Goal: Use online tool/utility: Utilize a website feature to perform a specific function

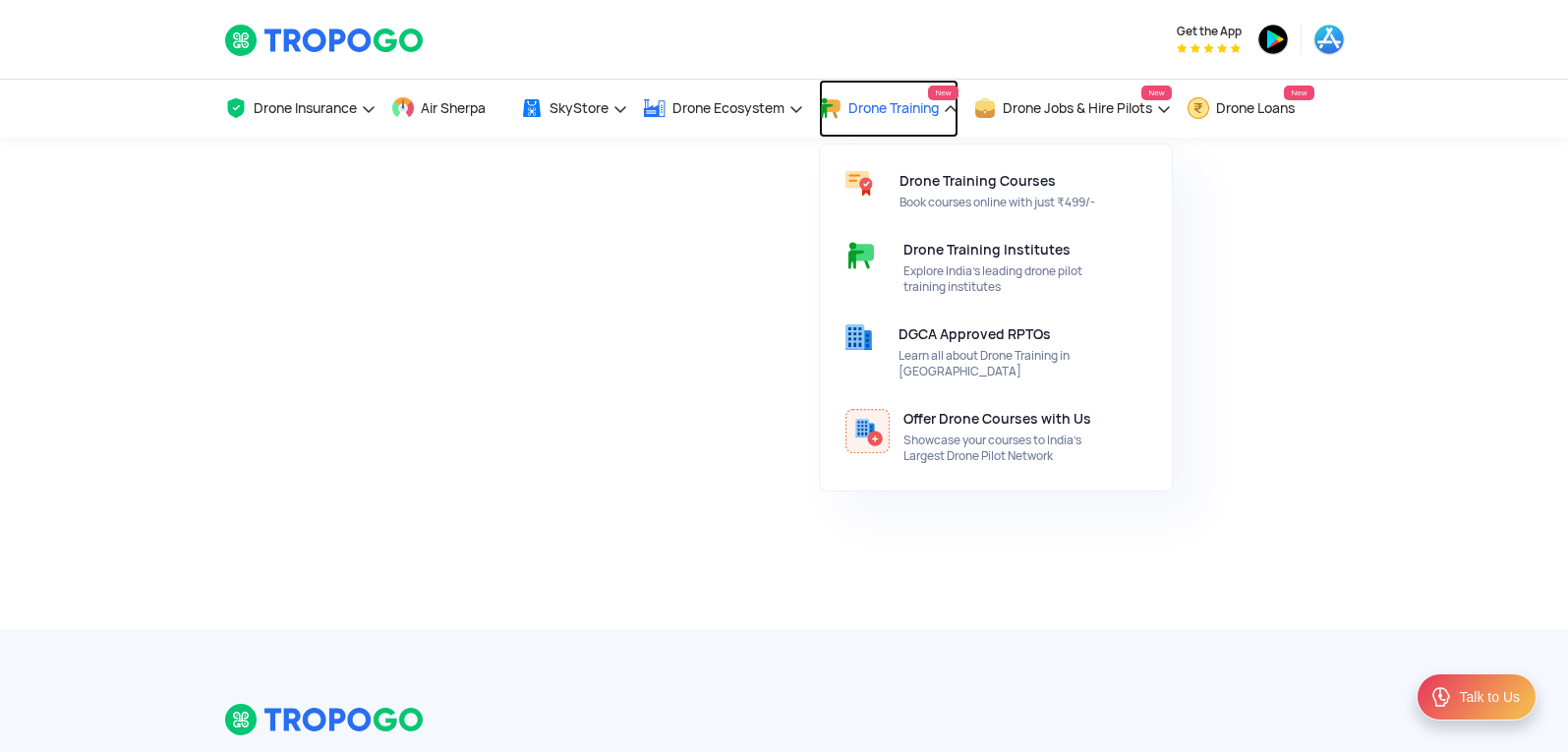
click at [903, 99] on link "Drone Training New" at bounding box center [888, 109] width 139 height 58
click at [954, 111] on link "Drone Training New" at bounding box center [888, 109] width 139 height 58
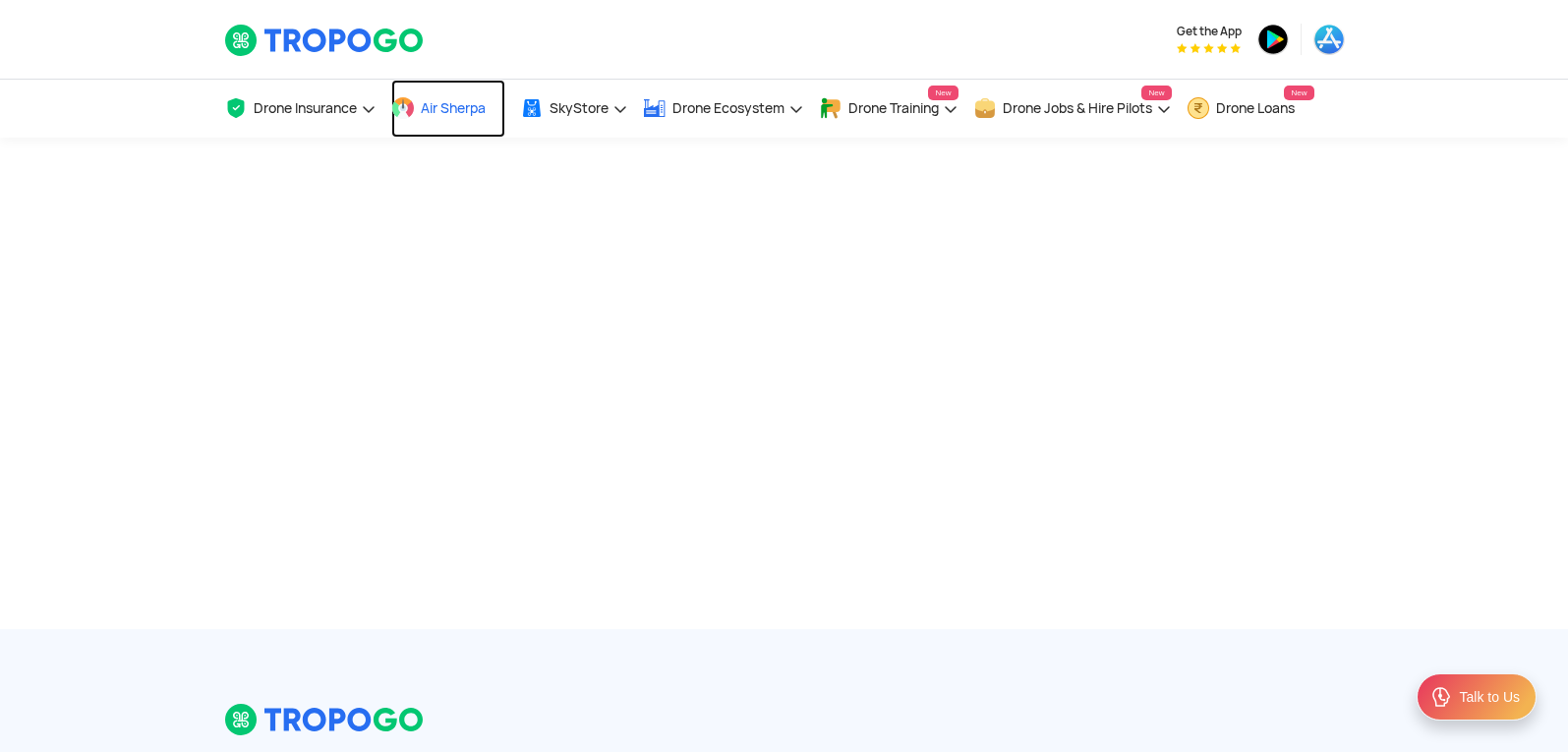
click at [423, 110] on span "Air Sherpa" at bounding box center [454, 108] width 65 height 16
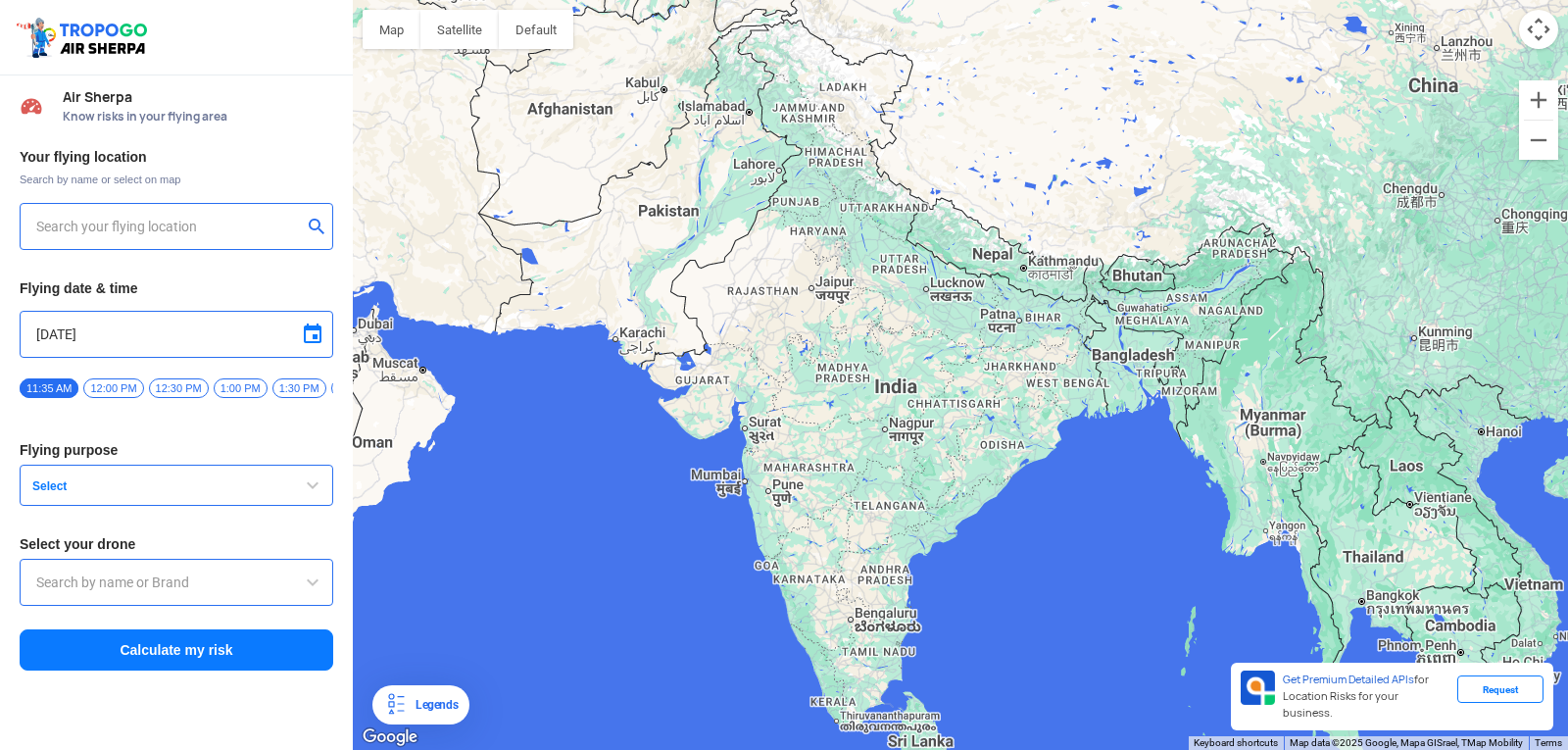
click at [240, 231] on input "text" at bounding box center [169, 227] width 266 height 24
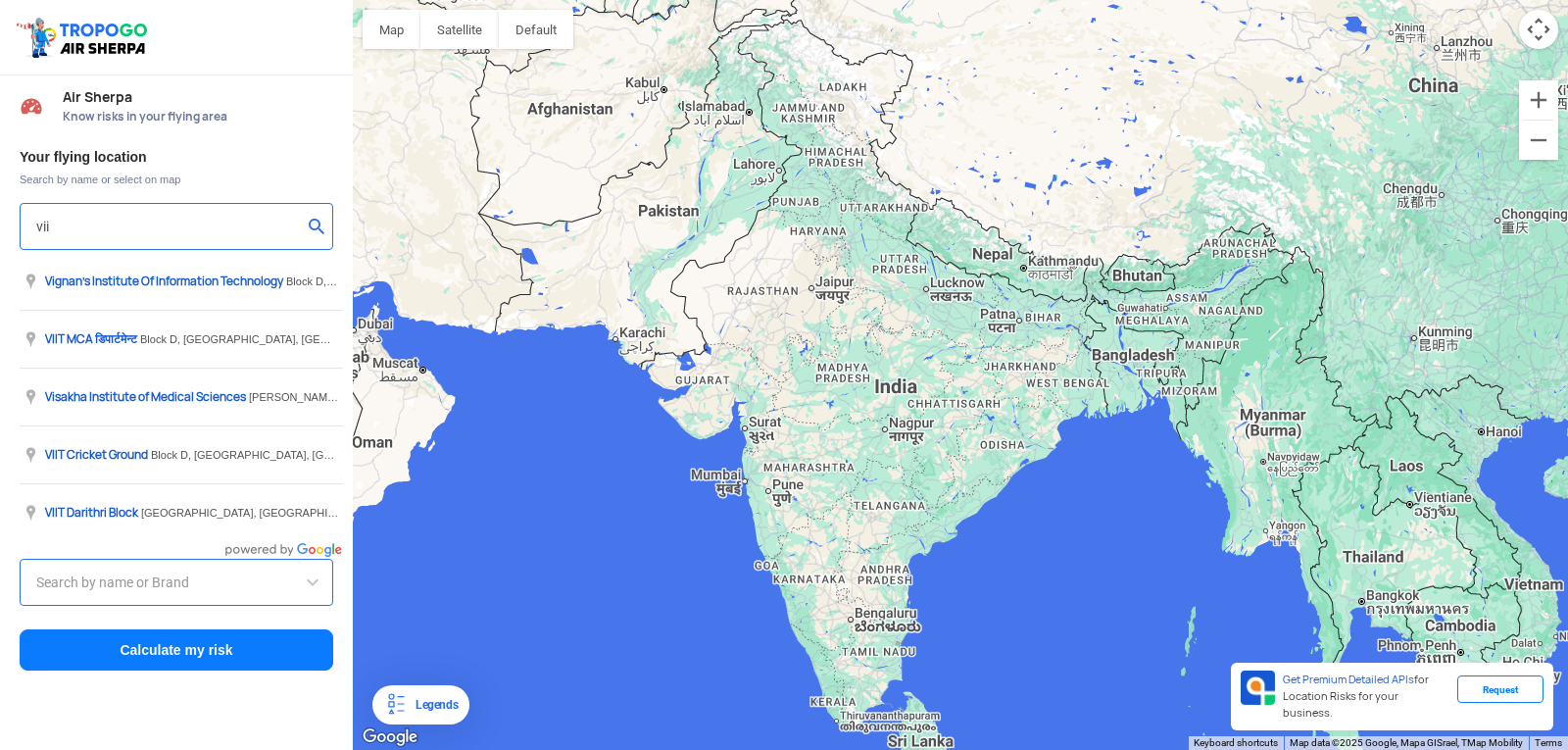
click at [85, 228] on input "vii" at bounding box center [169, 227] width 266 height 24
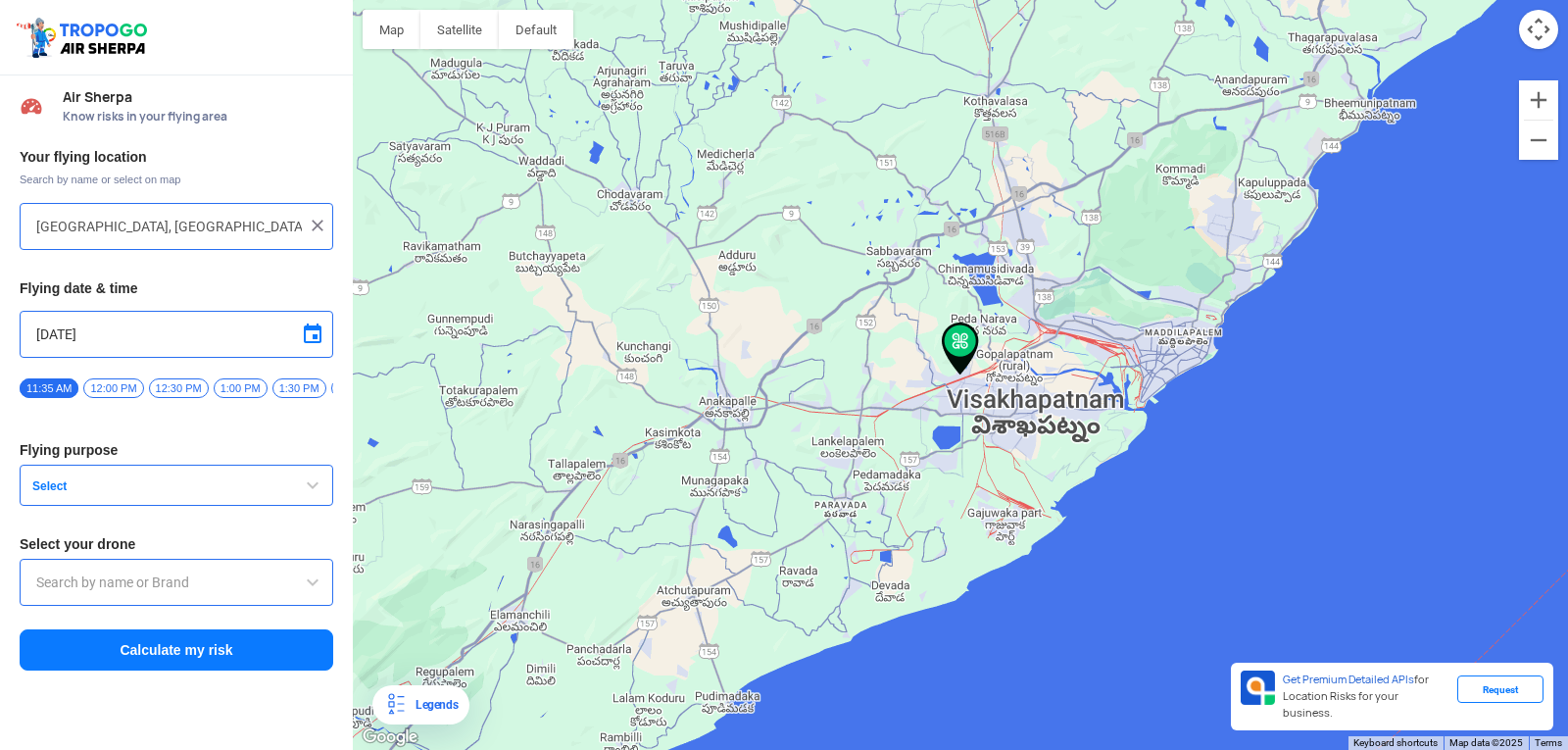
type input "[STREET_ADDRESS]"
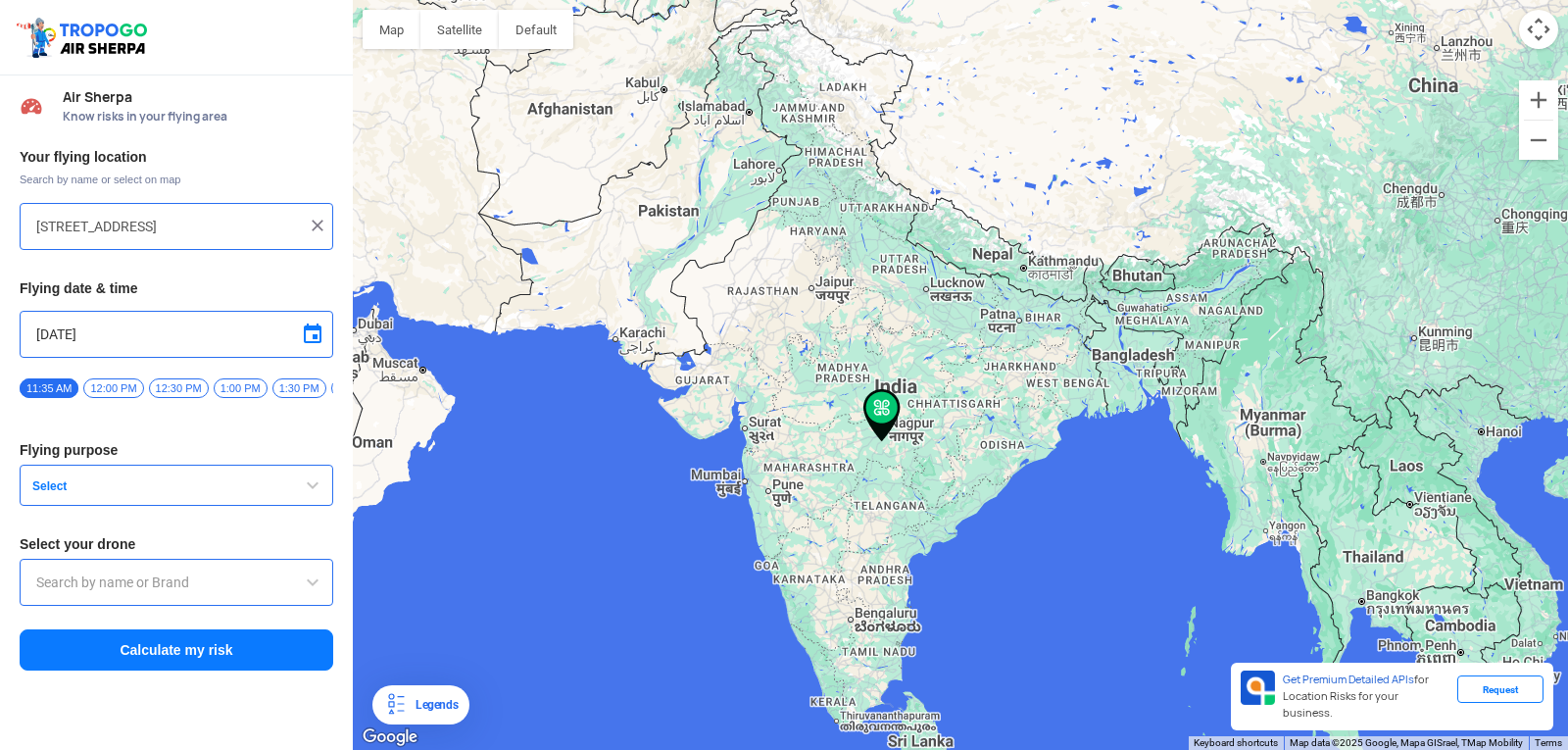
click at [321, 229] on img at bounding box center [317, 226] width 20 height 20
click at [257, 226] on input "text" at bounding box center [169, 227] width 266 height 24
type input "[GEOGRAPHIC_DATA], [GEOGRAPHIC_DATA] 530049, [GEOGRAPHIC_DATA]"
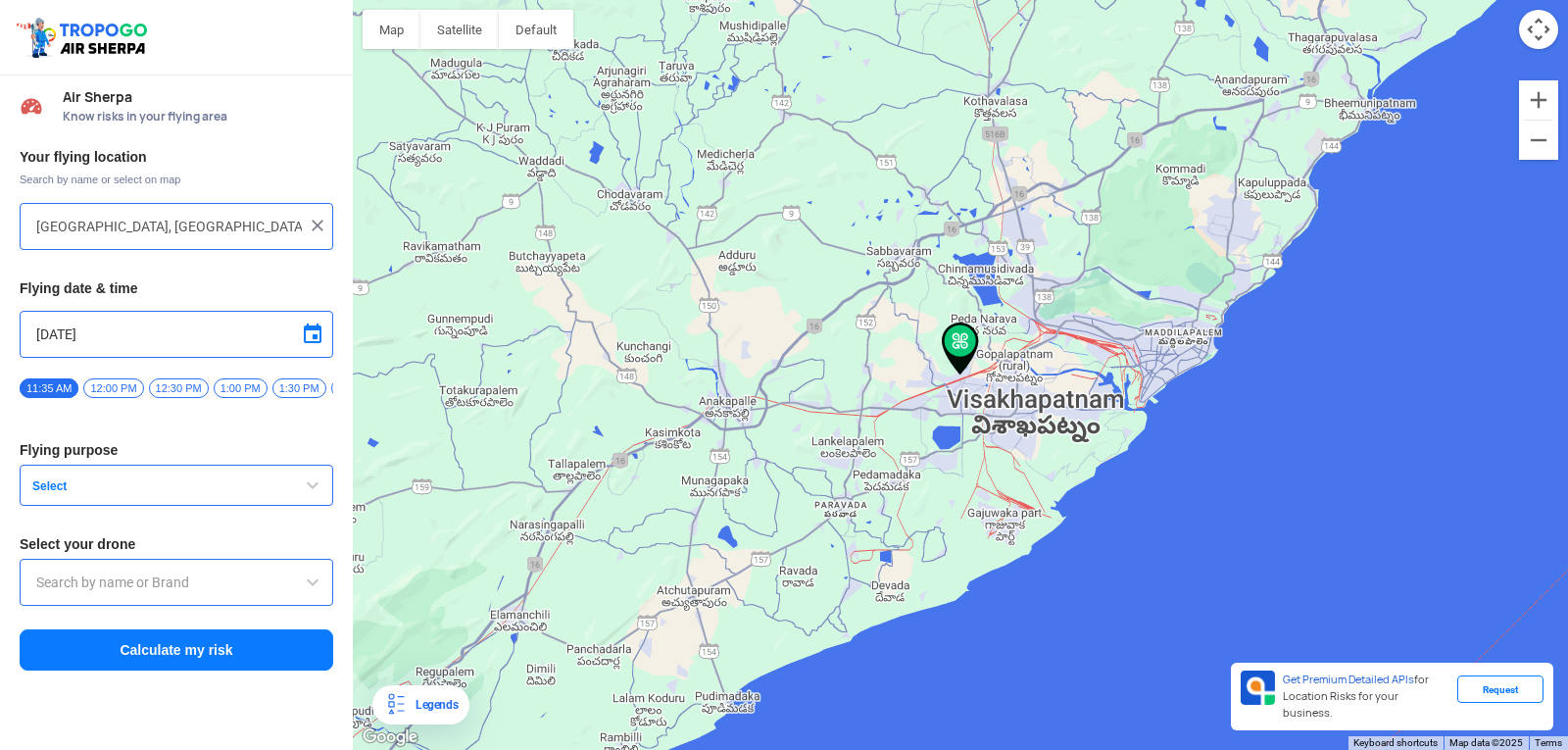
click at [221, 483] on button "Select" at bounding box center [176, 486] width 313 height 41
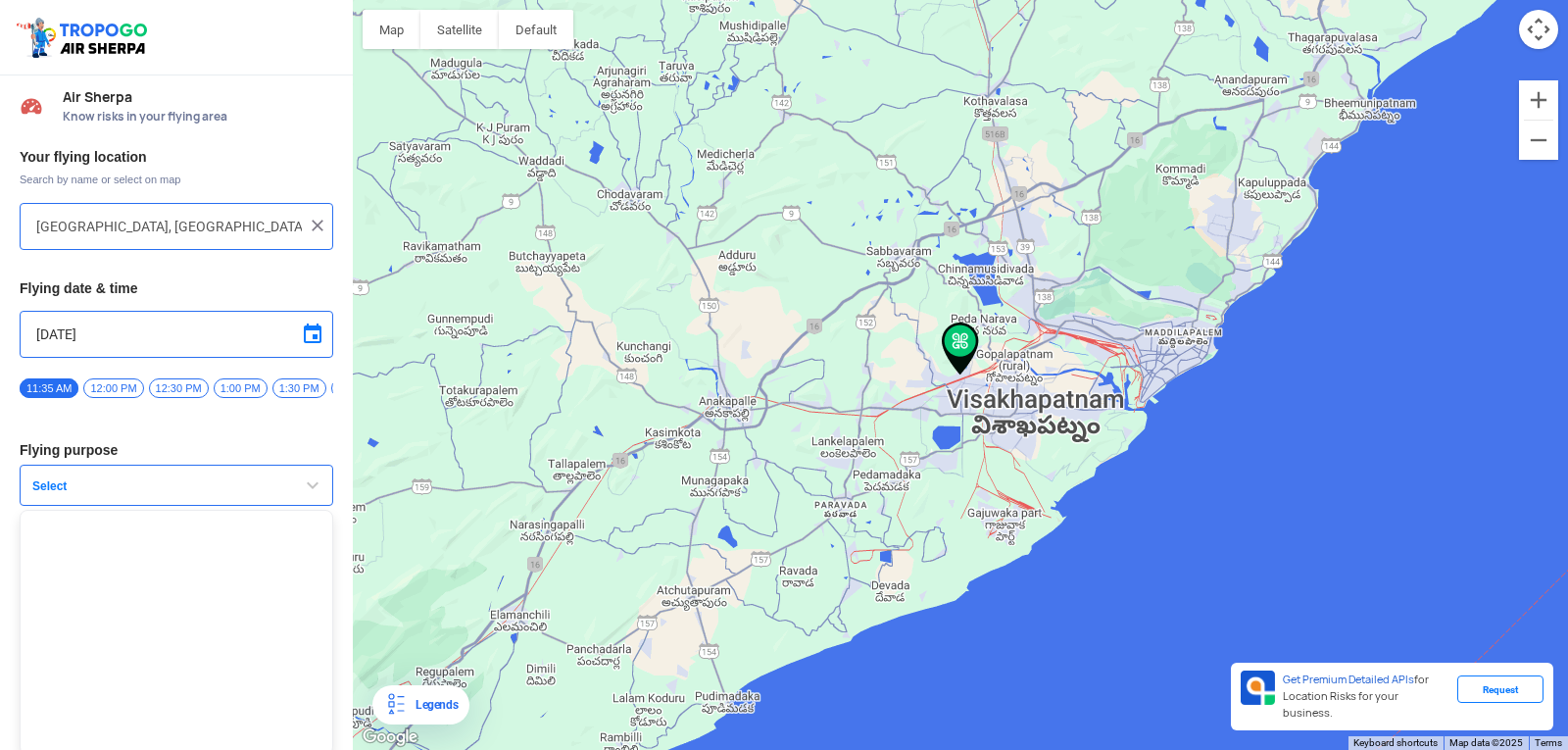
scroll to position [13, 0]
click at [221, 484] on span "Select" at bounding box center [147, 482] width 245 height 16
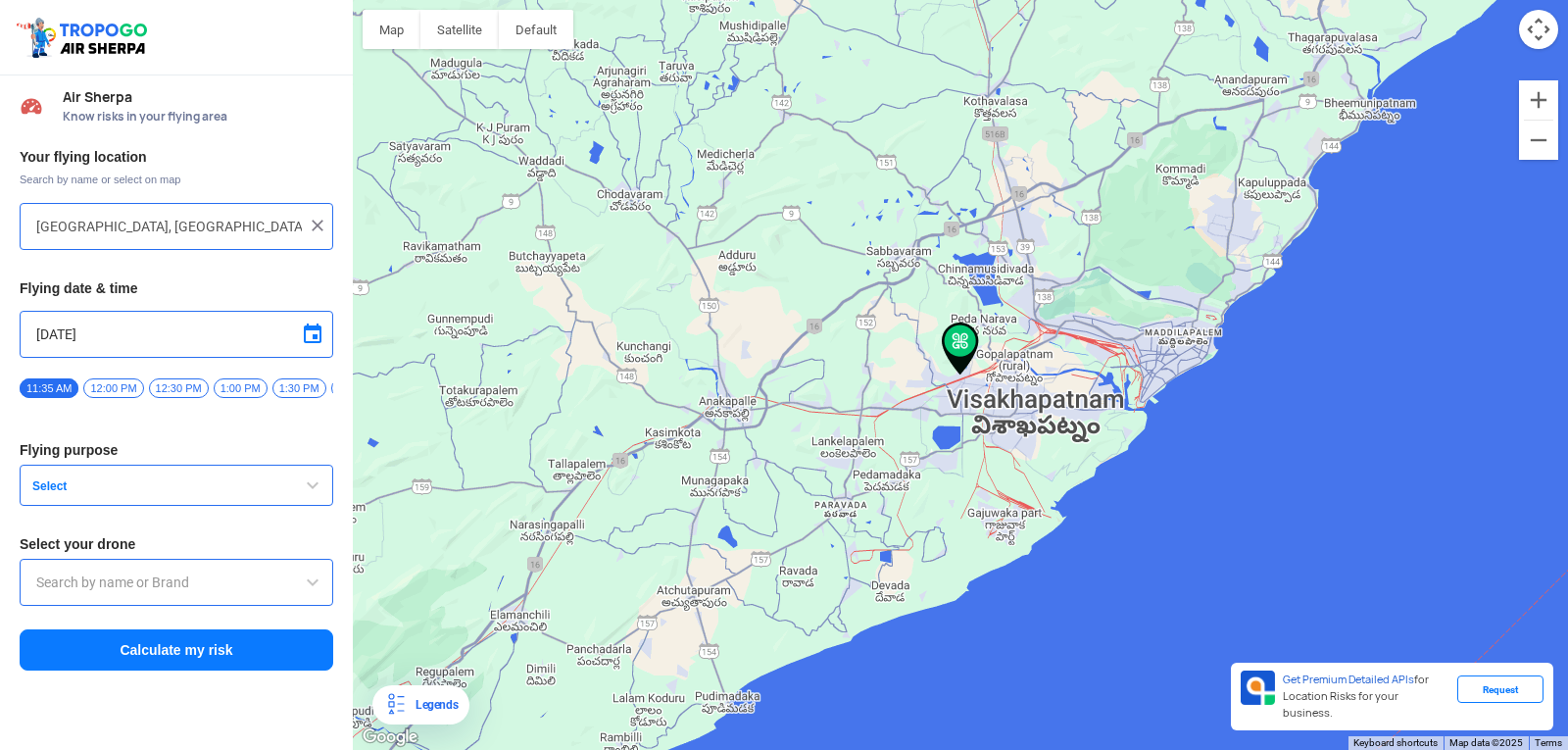
click at [316, 494] on span "button" at bounding box center [312, 486] width 24 height 24
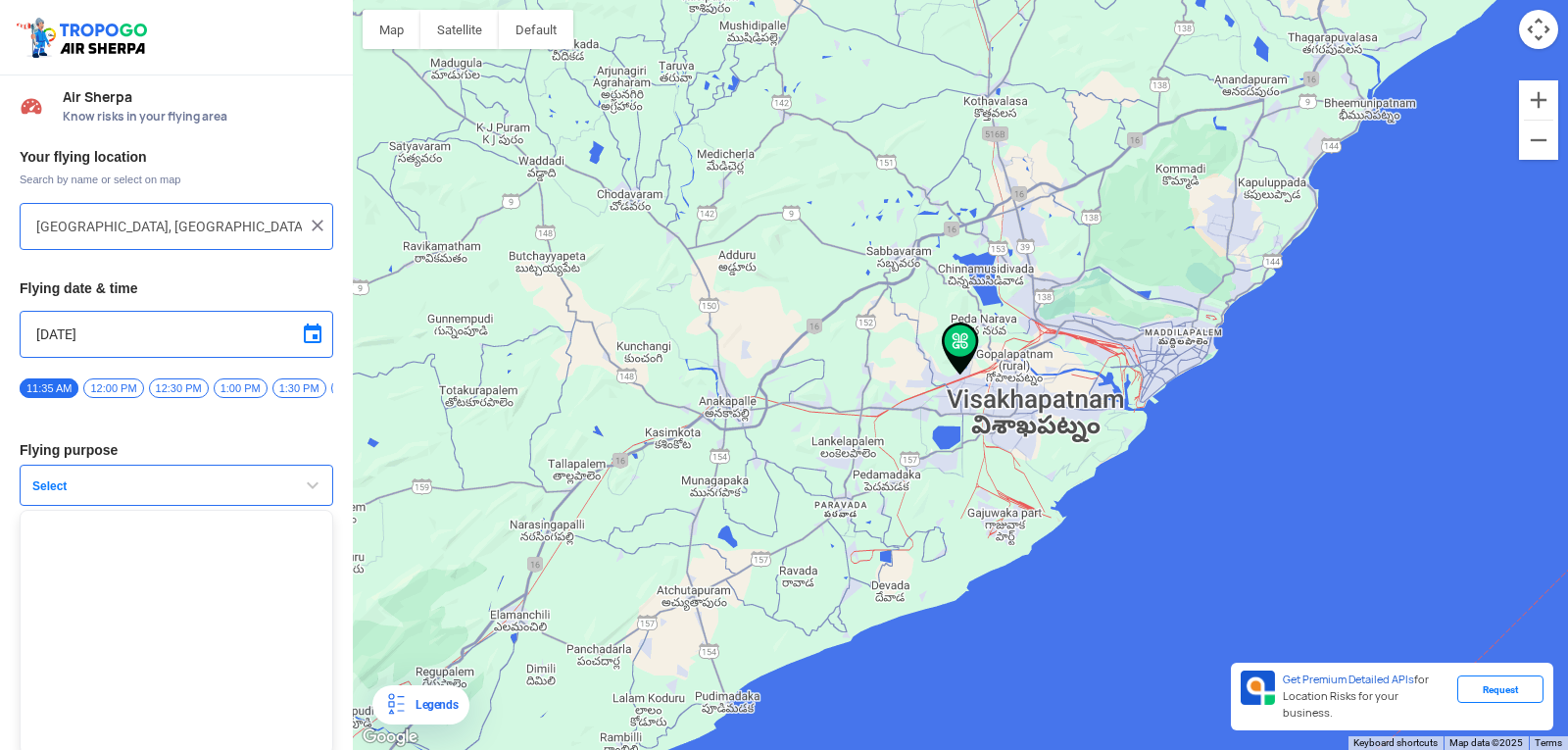
click at [311, 487] on span "button" at bounding box center [312, 486] width 24 height 24
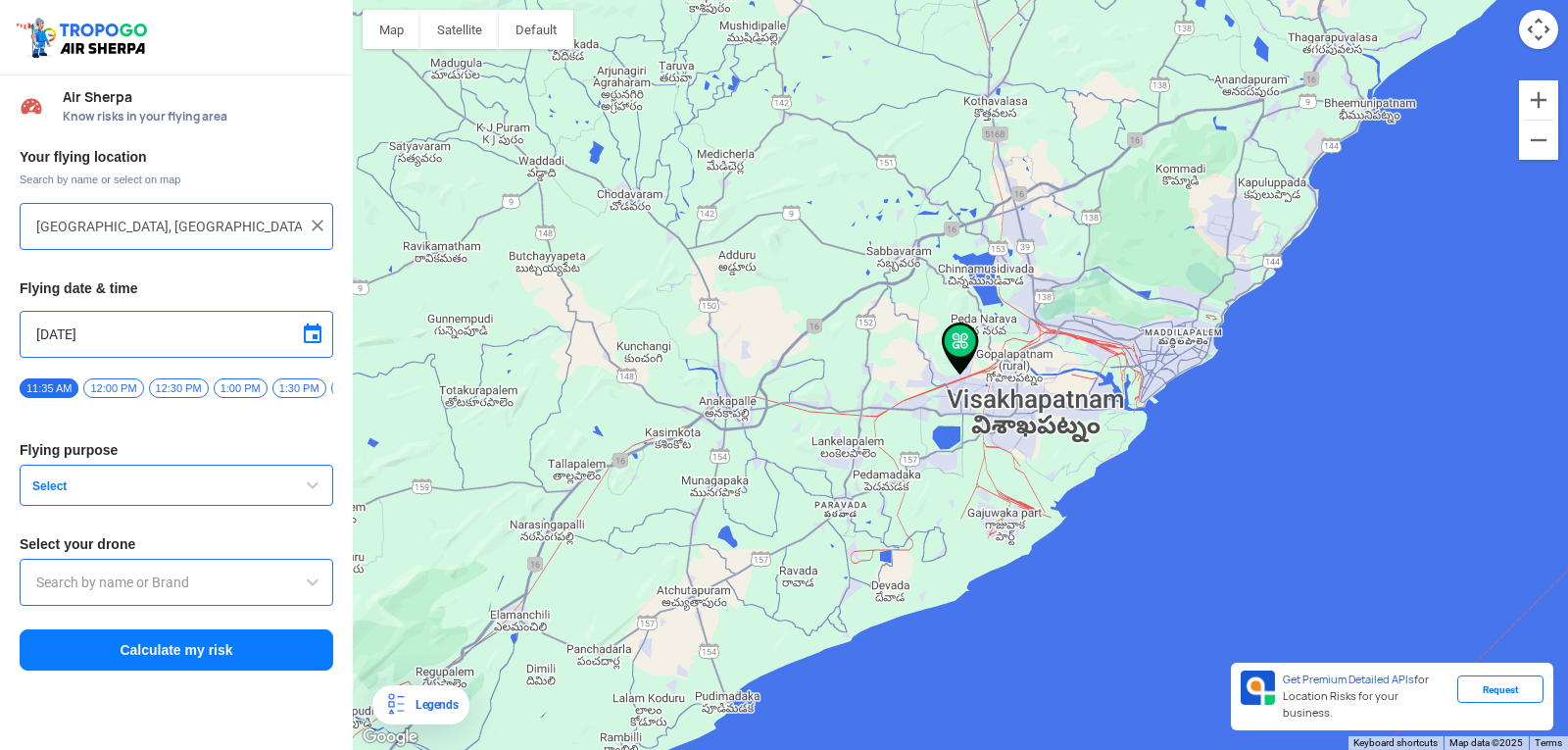
click at [106, 478] on button "Select" at bounding box center [176, 486] width 313 height 41
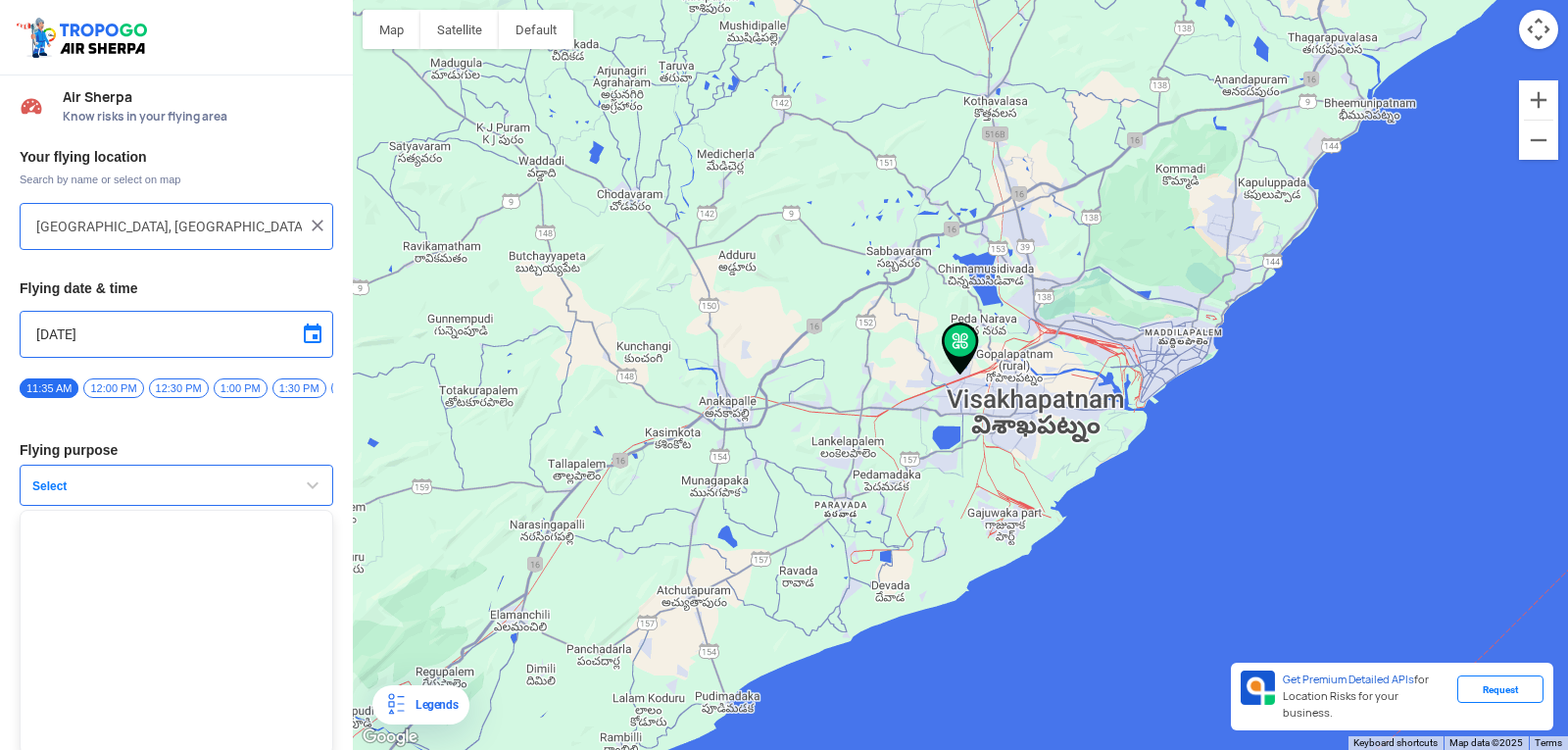
click at [302, 497] on span "button" at bounding box center [312, 486] width 24 height 24
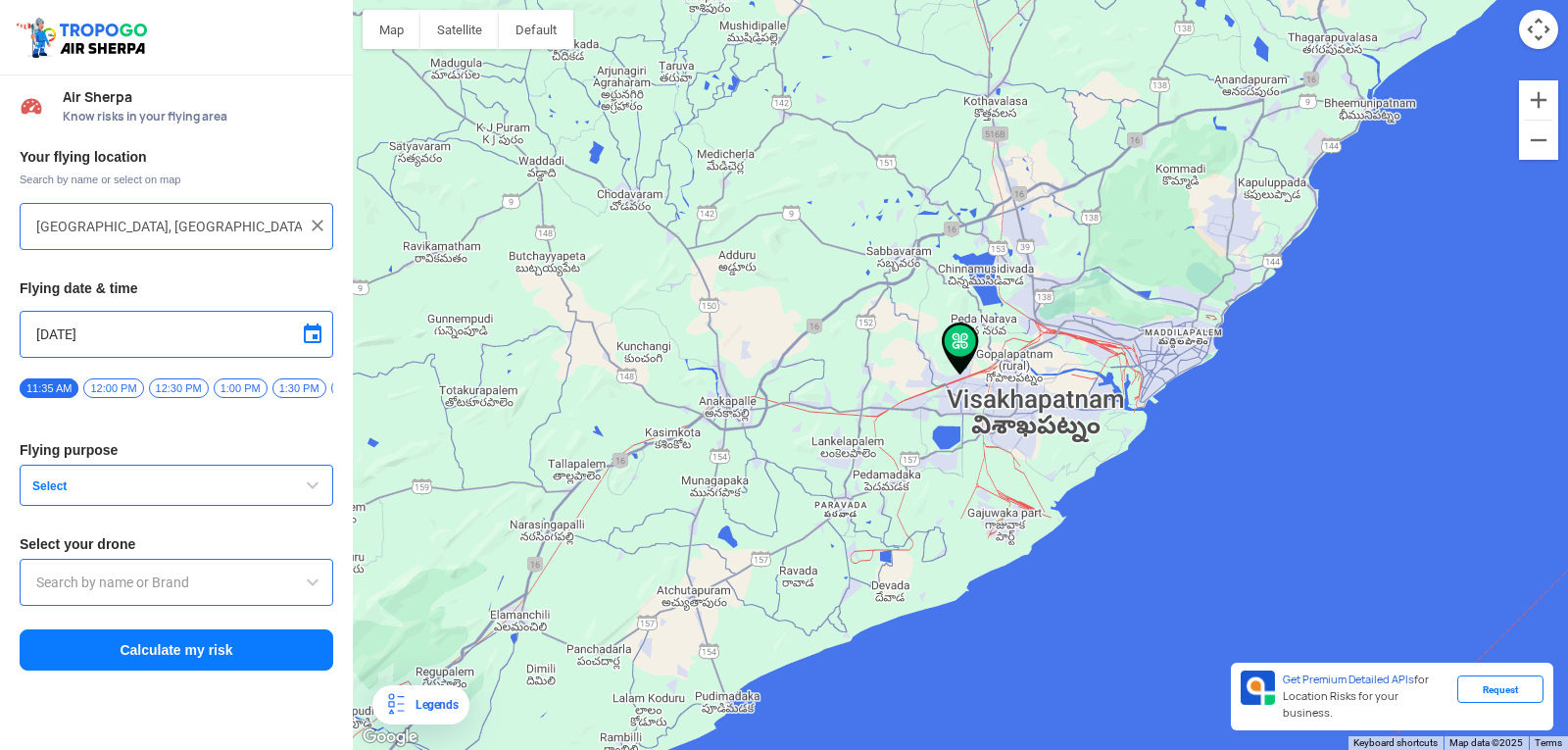
click at [222, 577] on div at bounding box center [176, 582] width 313 height 47
click at [300, 596] on div at bounding box center [176, 582] width 313 height 47
click at [314, 583] on span at bounding box center [312, 582] width 24 height 24
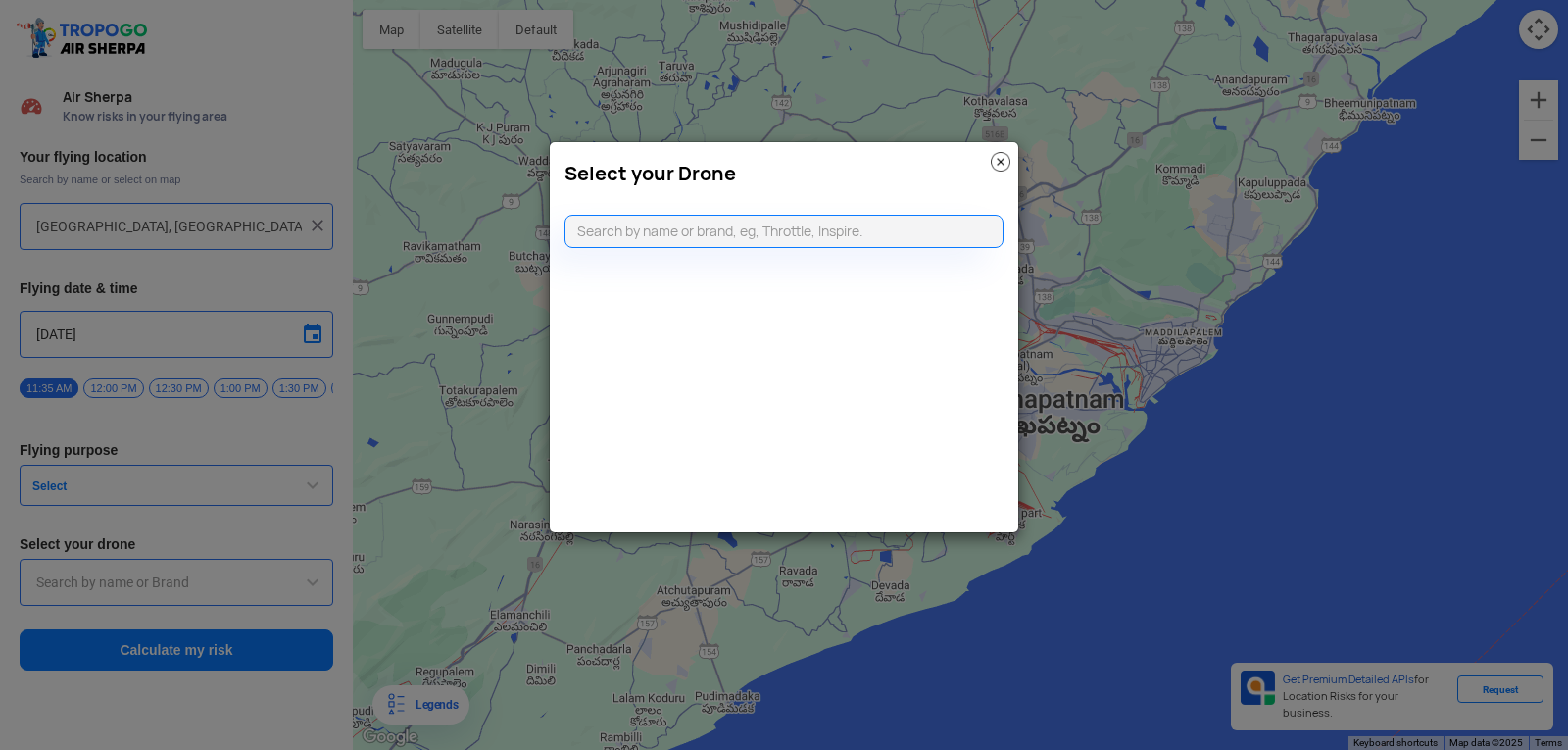
click at [309, 501] on modal-container "Select your Drone" at bounding box center [784, 375] width 1568 height 750
click at [223, 477] on modal-container "Select your Drone" at bounding box center [784, 375] width 1568 height 750
click at [993, 154] on img at bounding box center [1001, 162] width 20 height 20
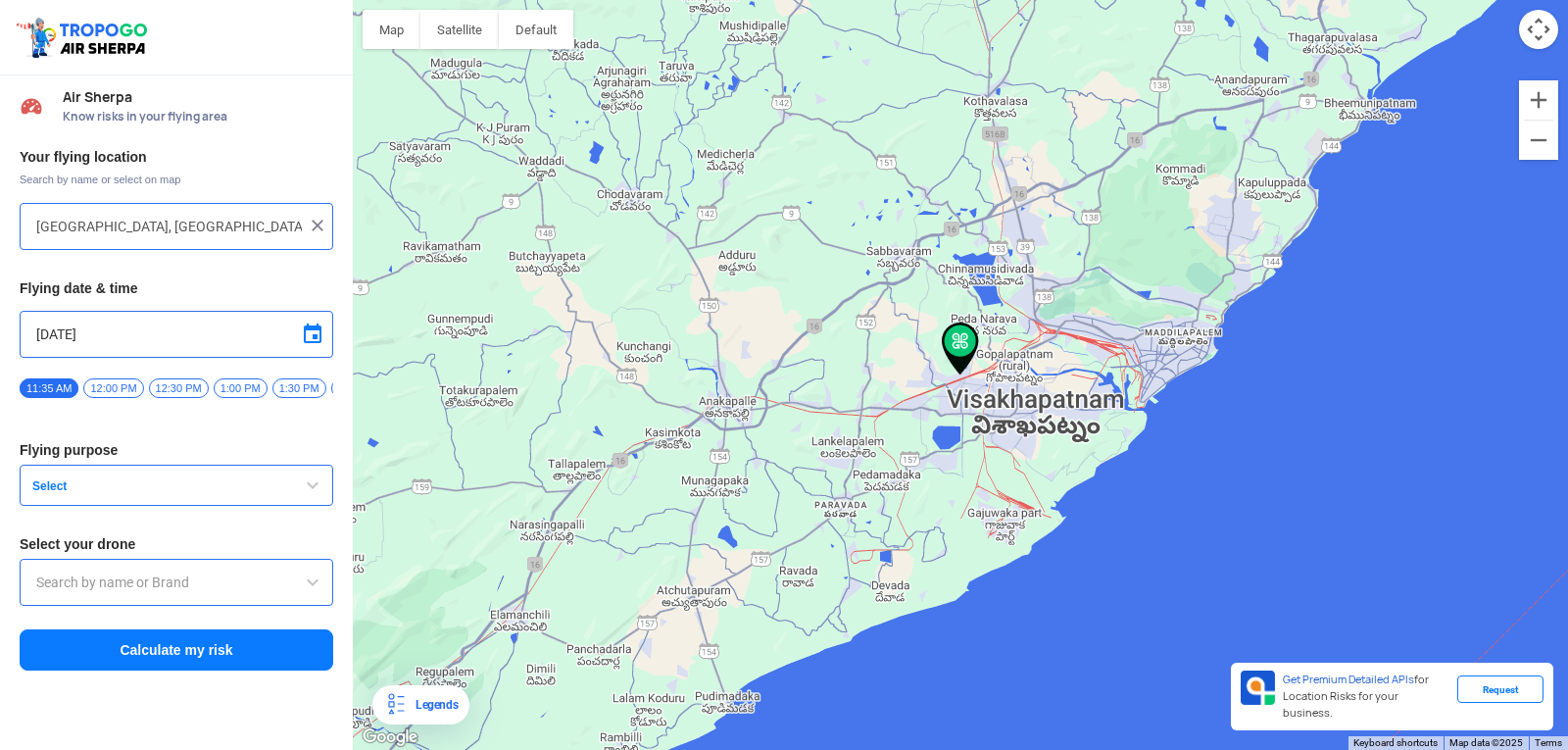
click at [314, 488] on span "button" at bounding box center [312, 486] width 24 height 24
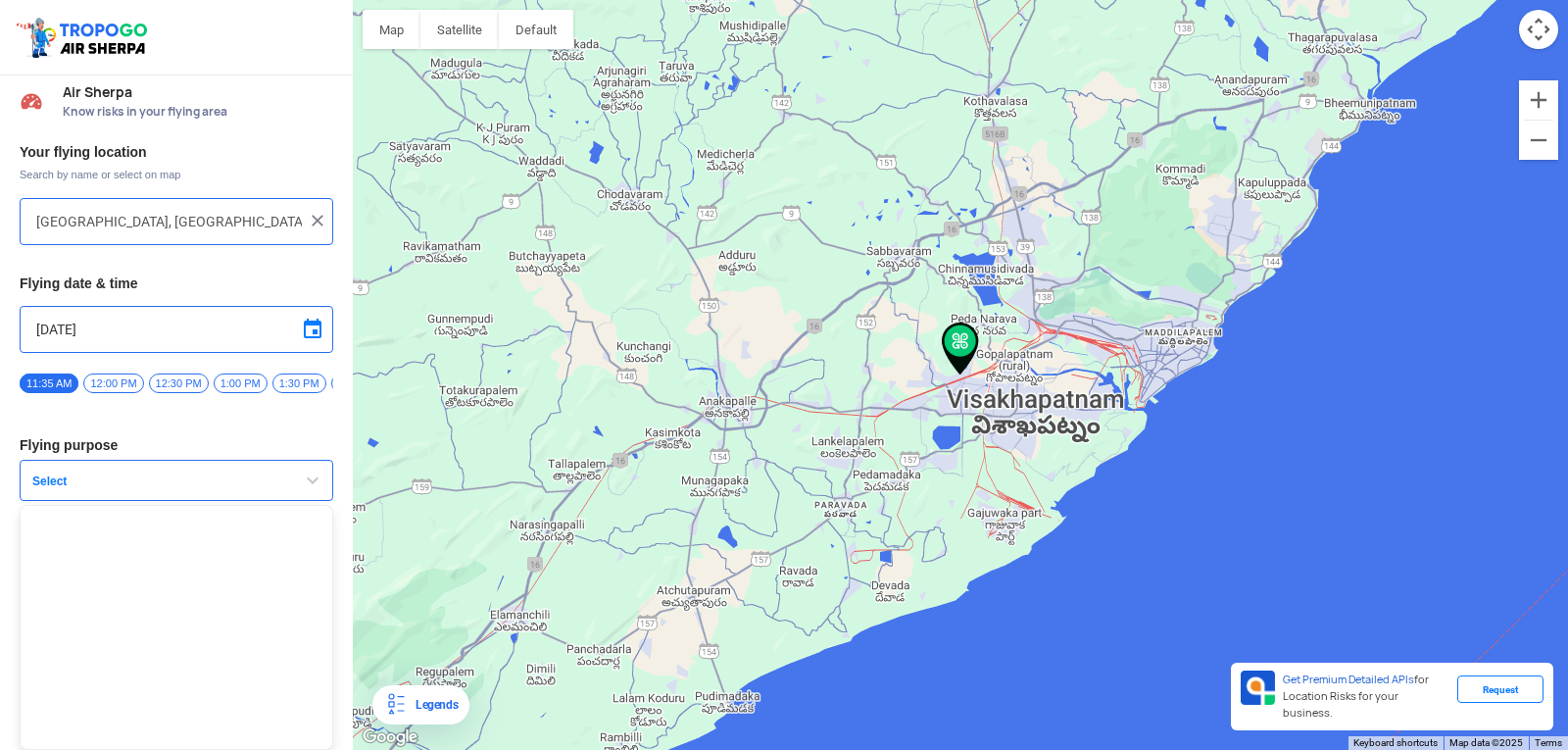
scroll to position [13, 0]
click at [135, 483] on span "Select" at bounding box center [147, 482] width 245 height 16
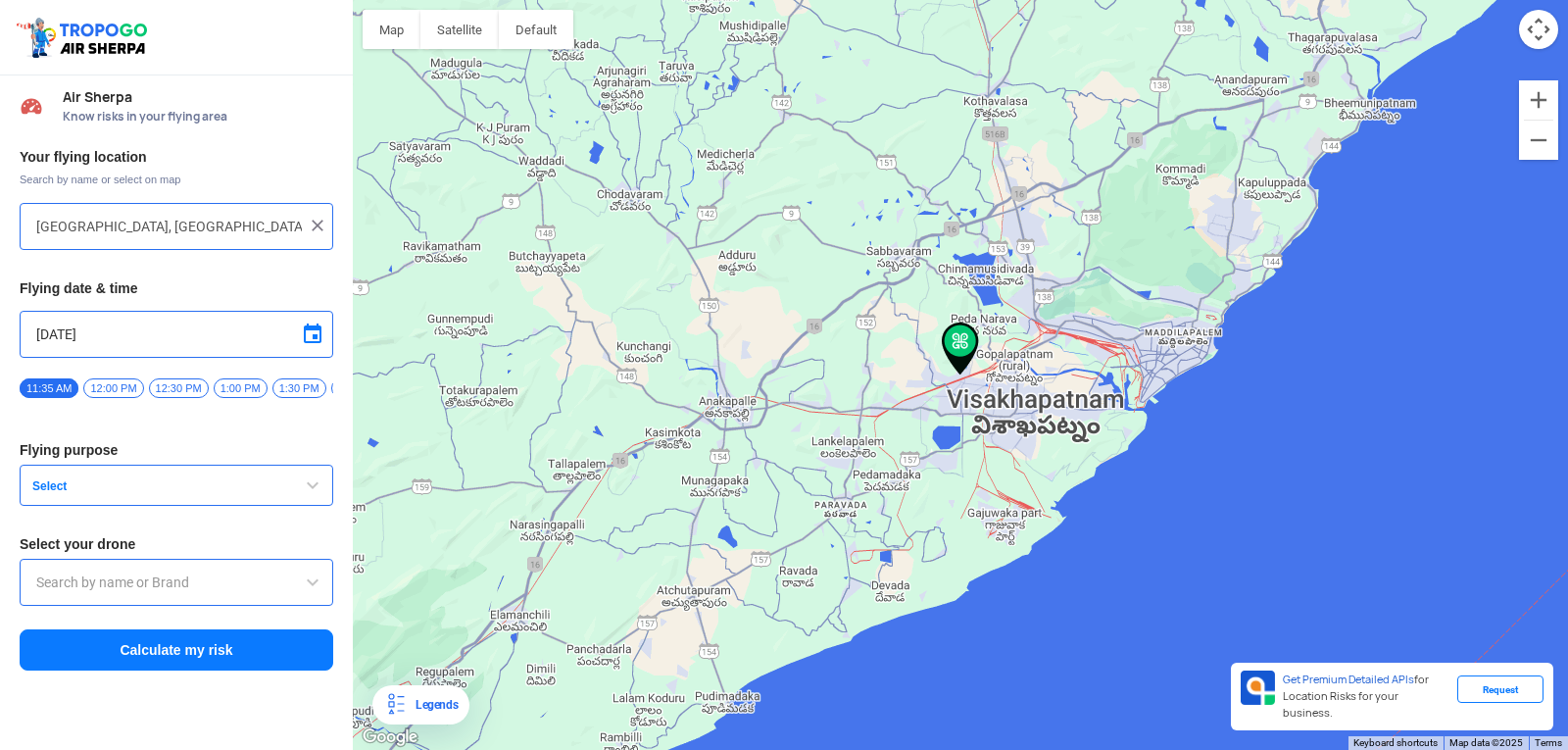
scroll to position [0, 0]
click at [135, 483] on button "Select" at bounding box center [176, 486] width 313 height 41
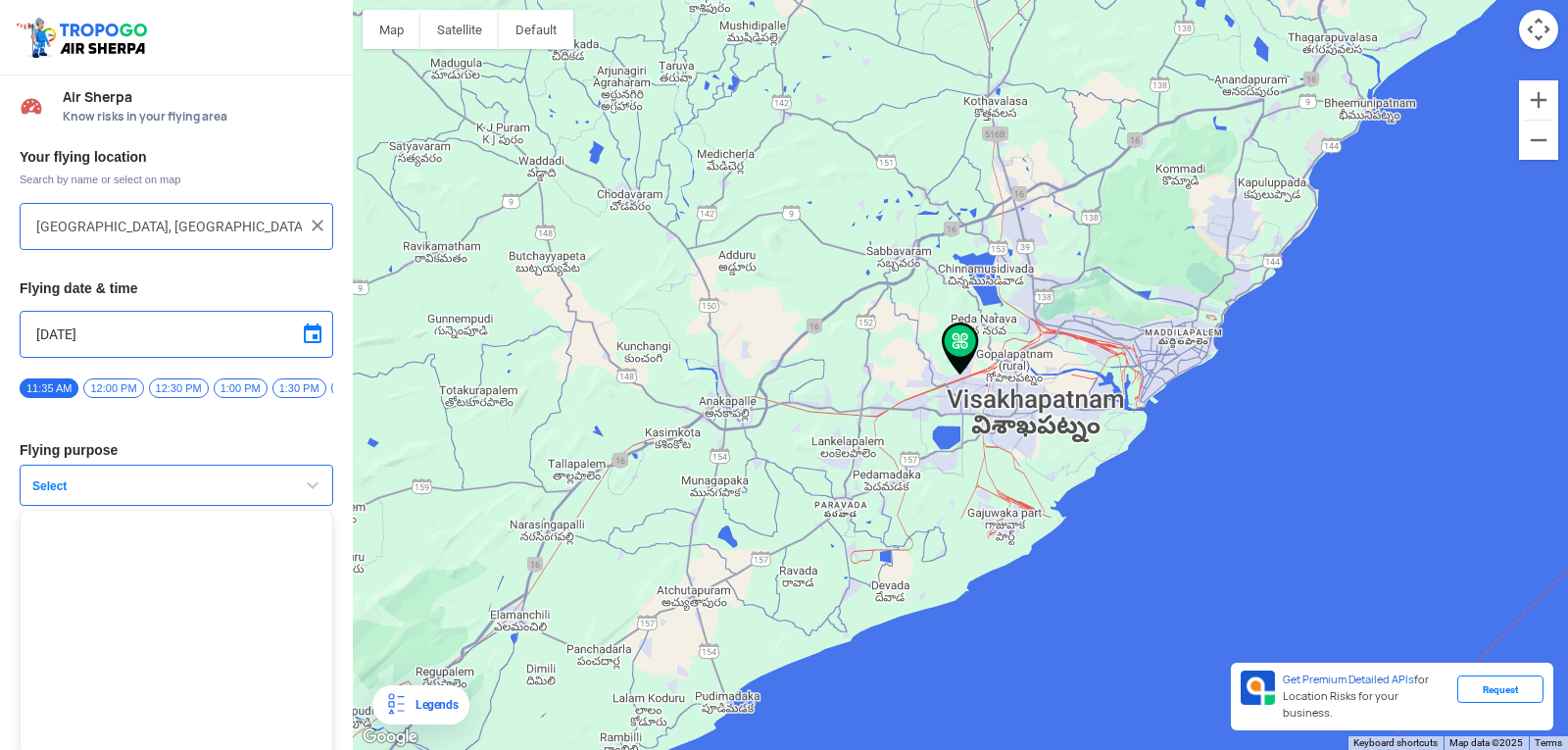
click at [125, 484] on button "Select" at bounding box center [176, 486] width 313 height 41
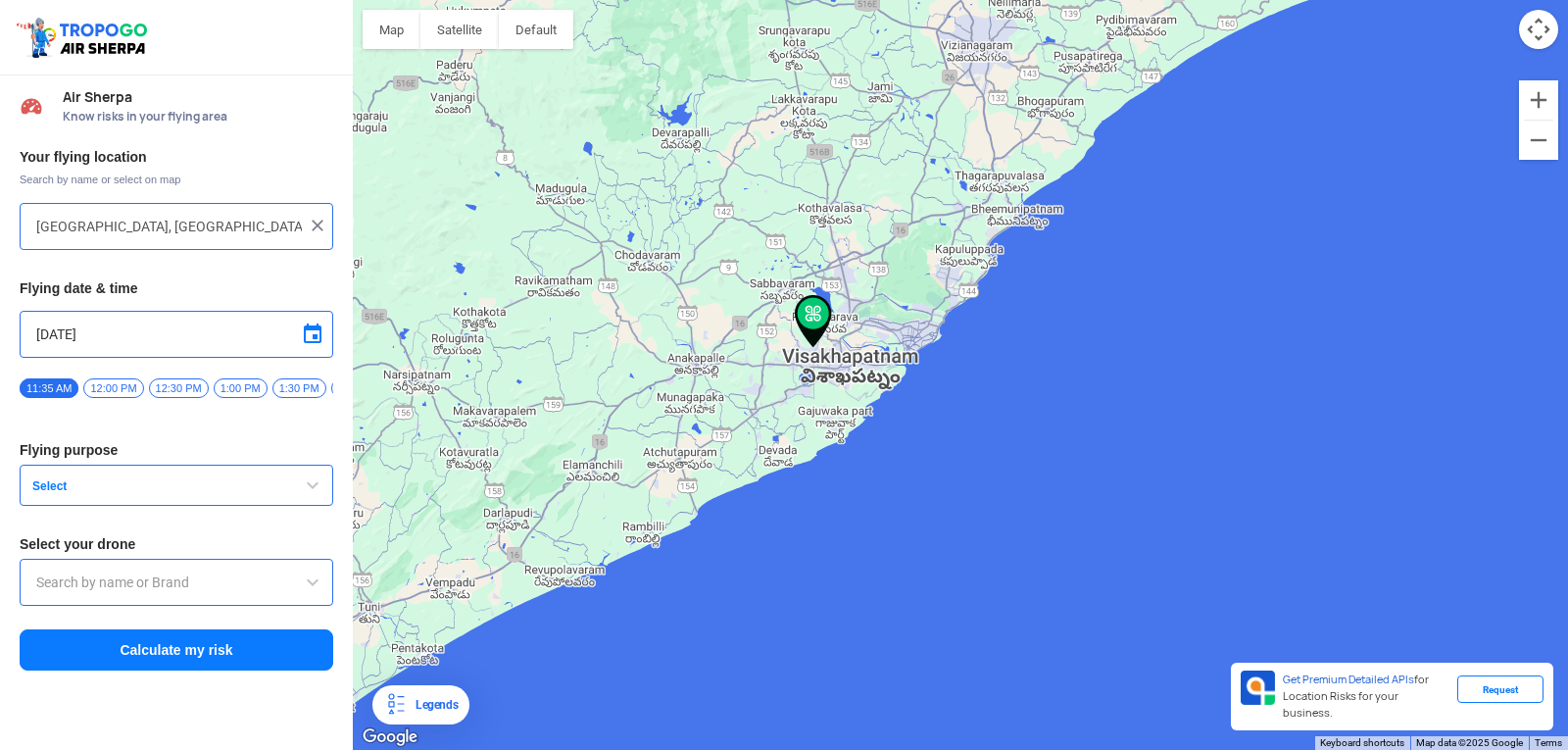
click at [132, 506] on button "Select" at bounding box center [176, 486] width 313 height 41
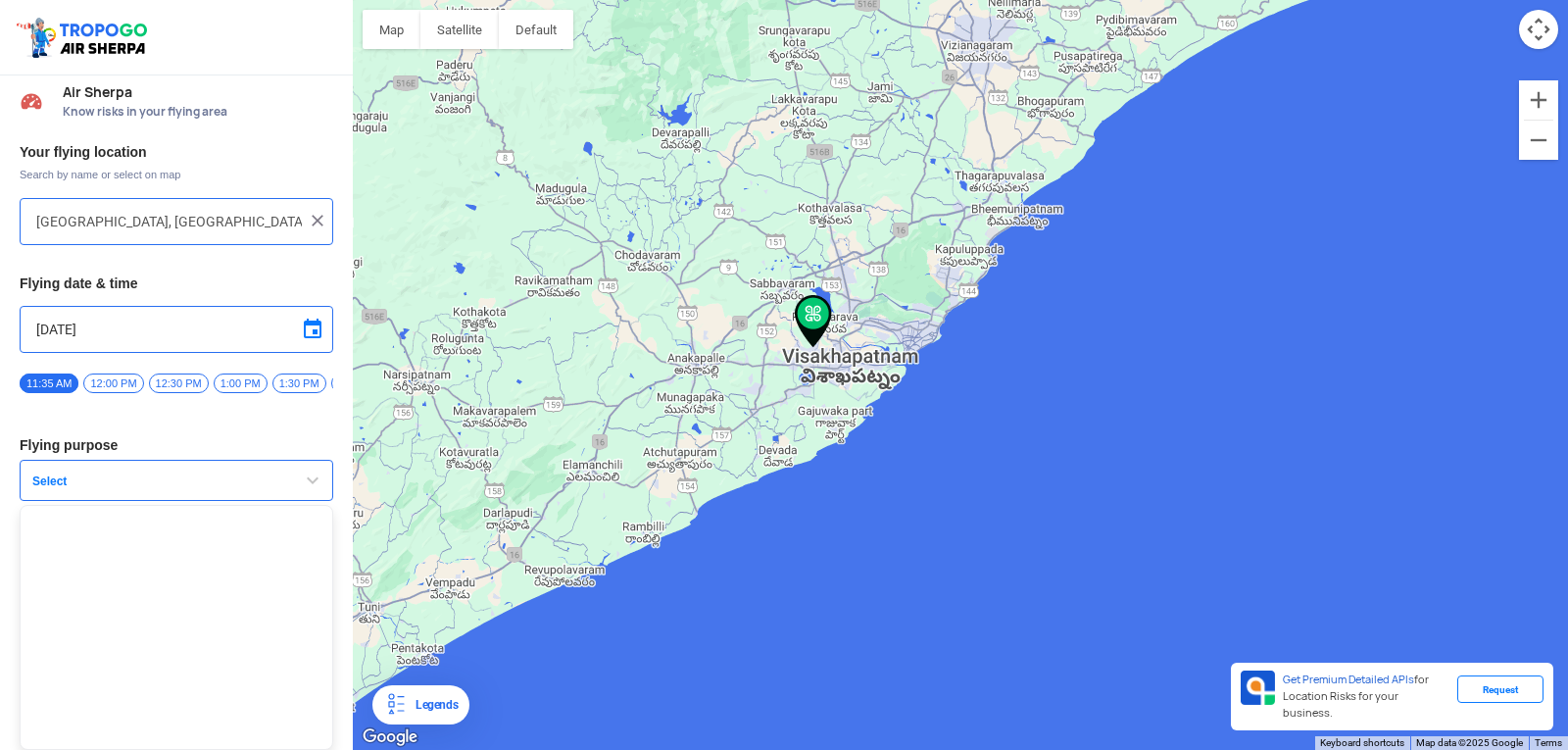
scroll to position [13, 0]
click at [85, 476] on span "Select" at bounding box center [147, 482] width 245 height 16
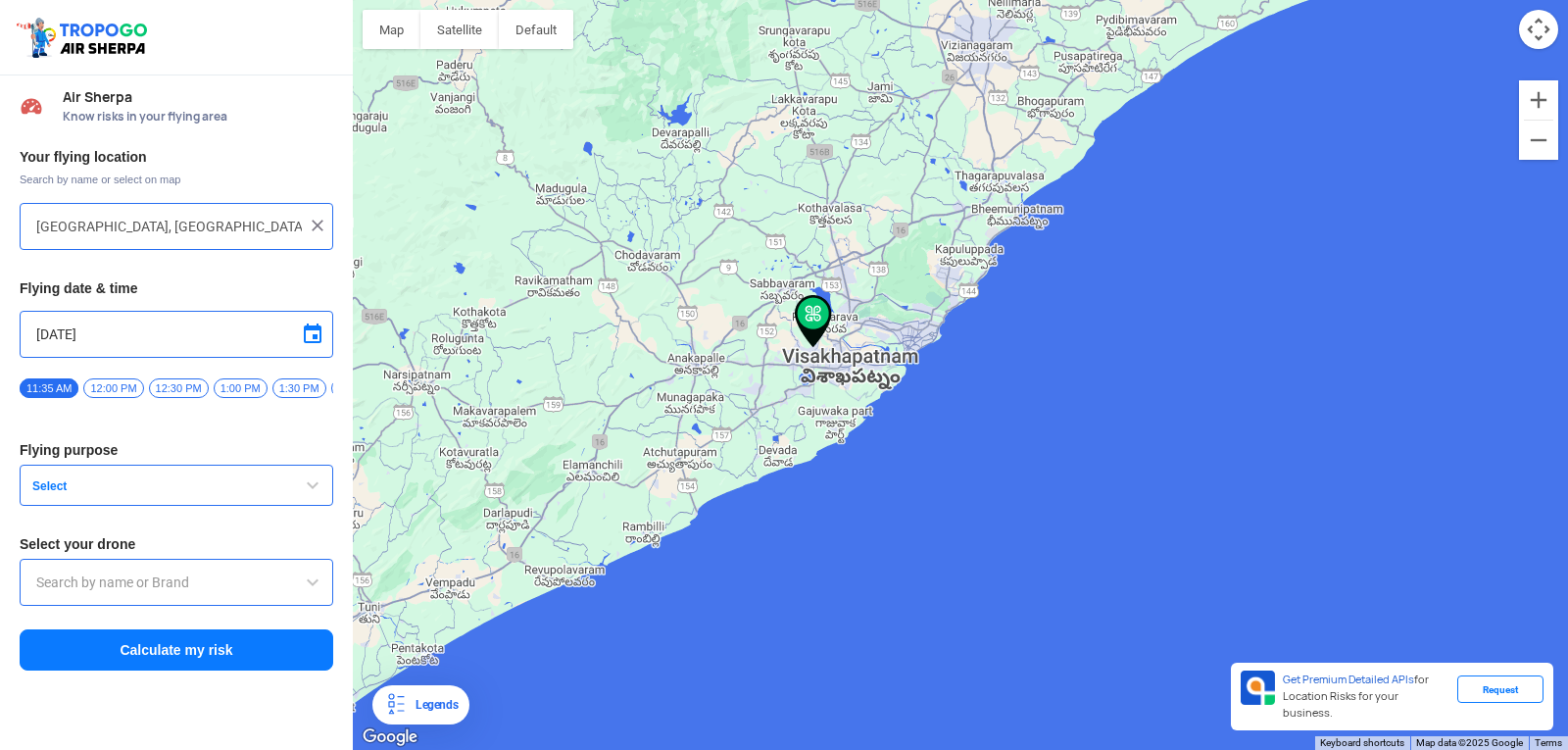
scroll to position [0, 0]
click at [84, 577] on div at bounding box center [176, 582] width 313 height 47
click at [142, 592] on input "text" at bounding box center [176, 582] width 281 height 24
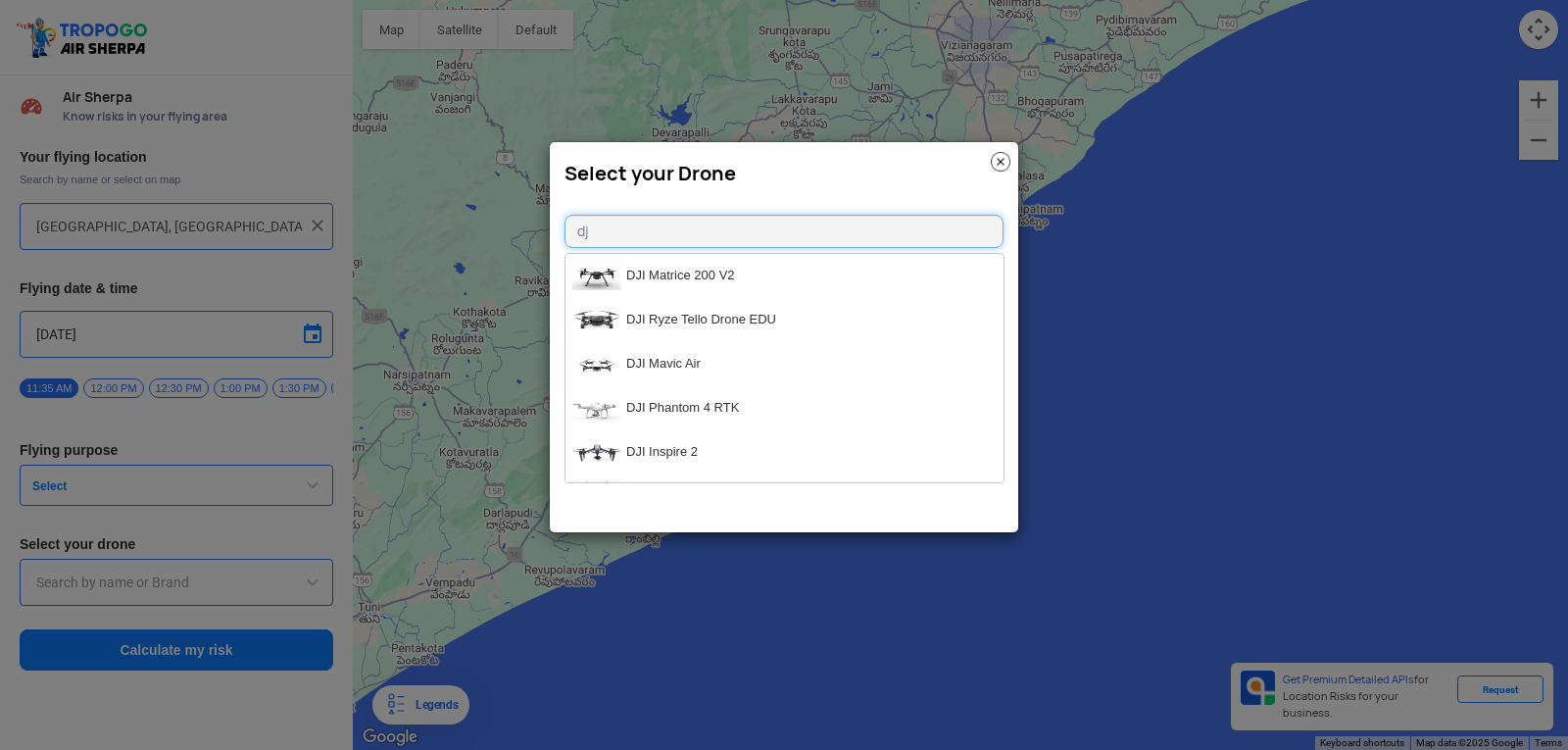
type input "dj"
click at [1004, 159] on img at bounding box center [1001, 162] width 20 height 20
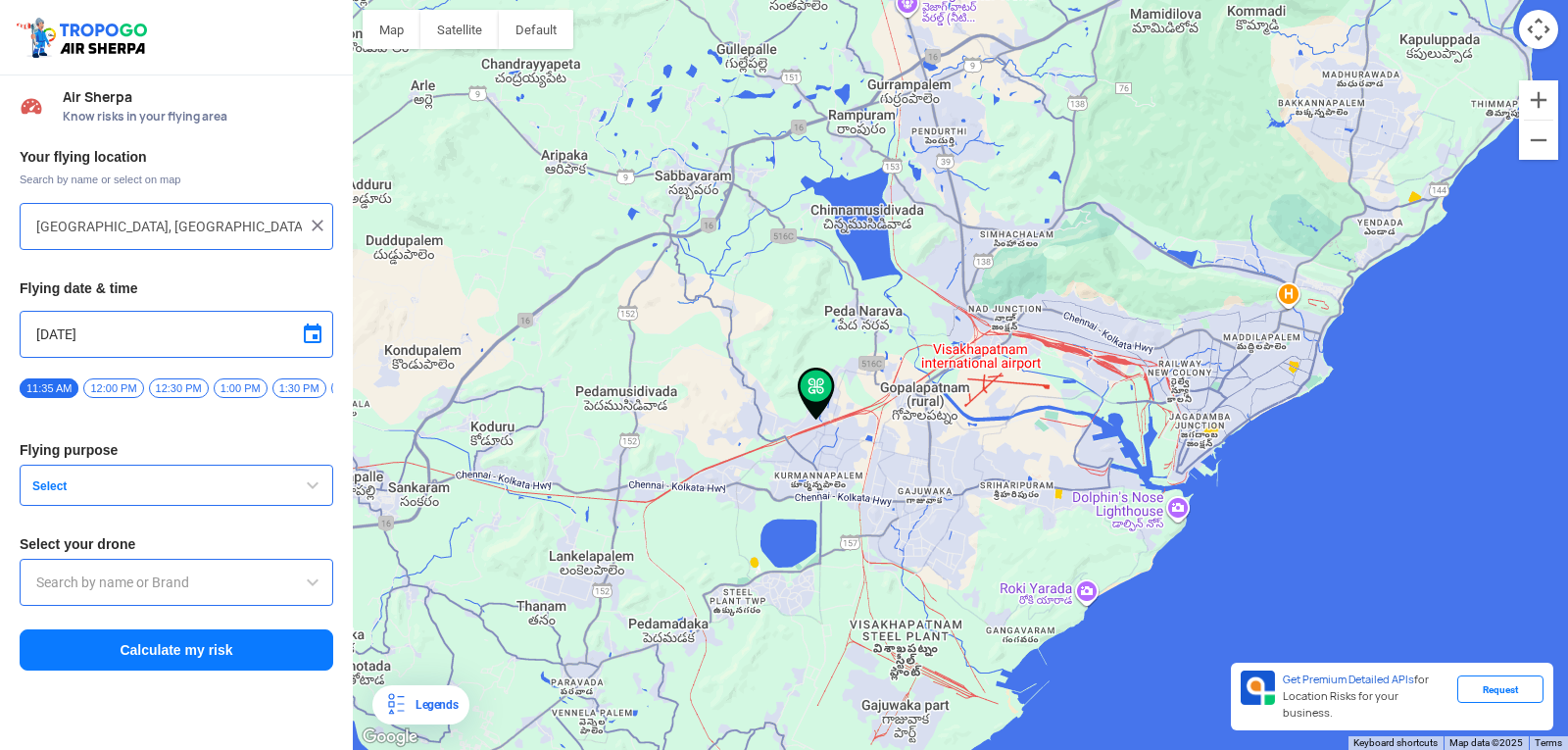
click at [126, 580] on input "text" at bounding box center [176, 582] width 281 height 24
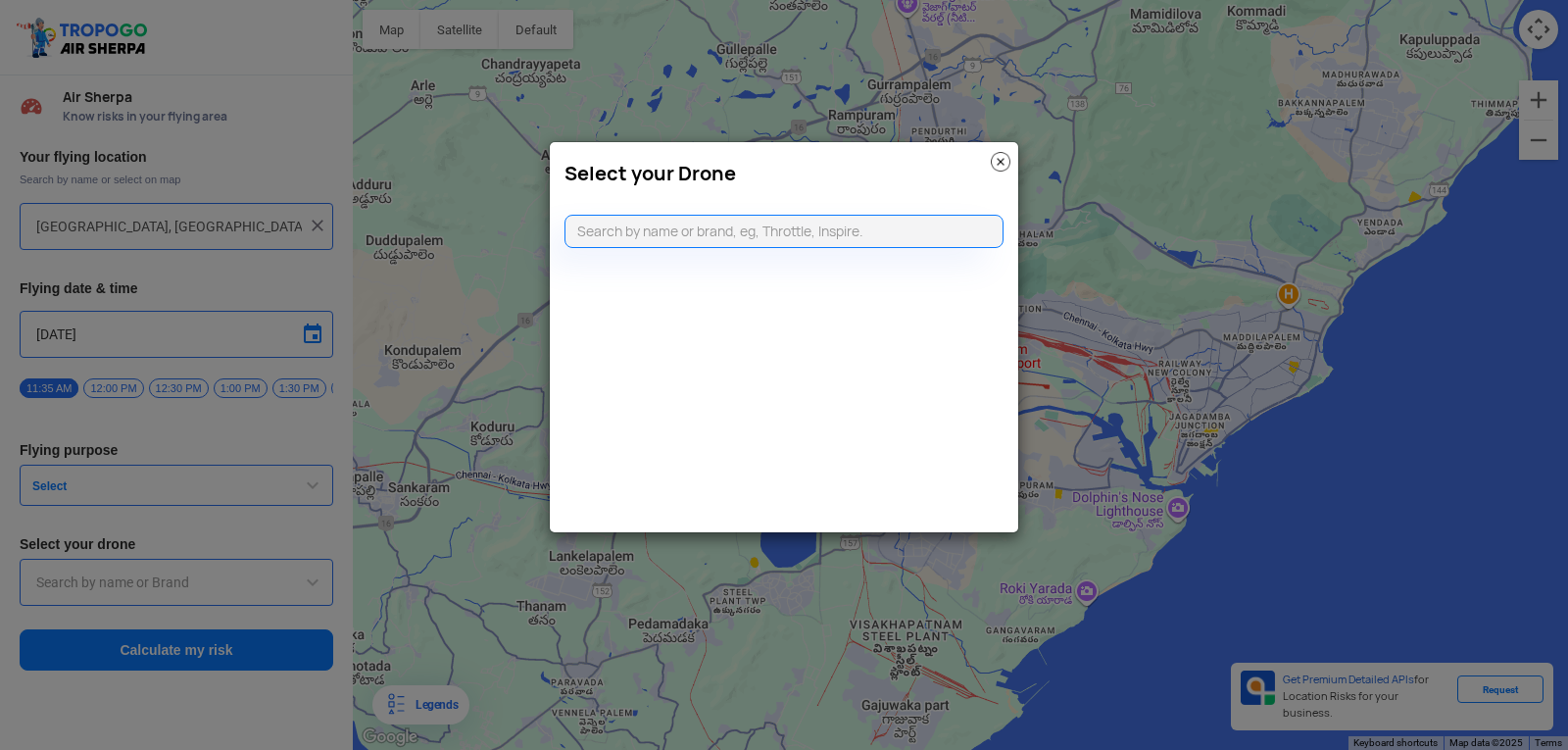
click at [122, 499] on modal-container "Select your Drone" at bounding box center [784, 375] width 1568 height 750
click at [998, 163] on img at bounding box center [1001, 162] width 20 height 20
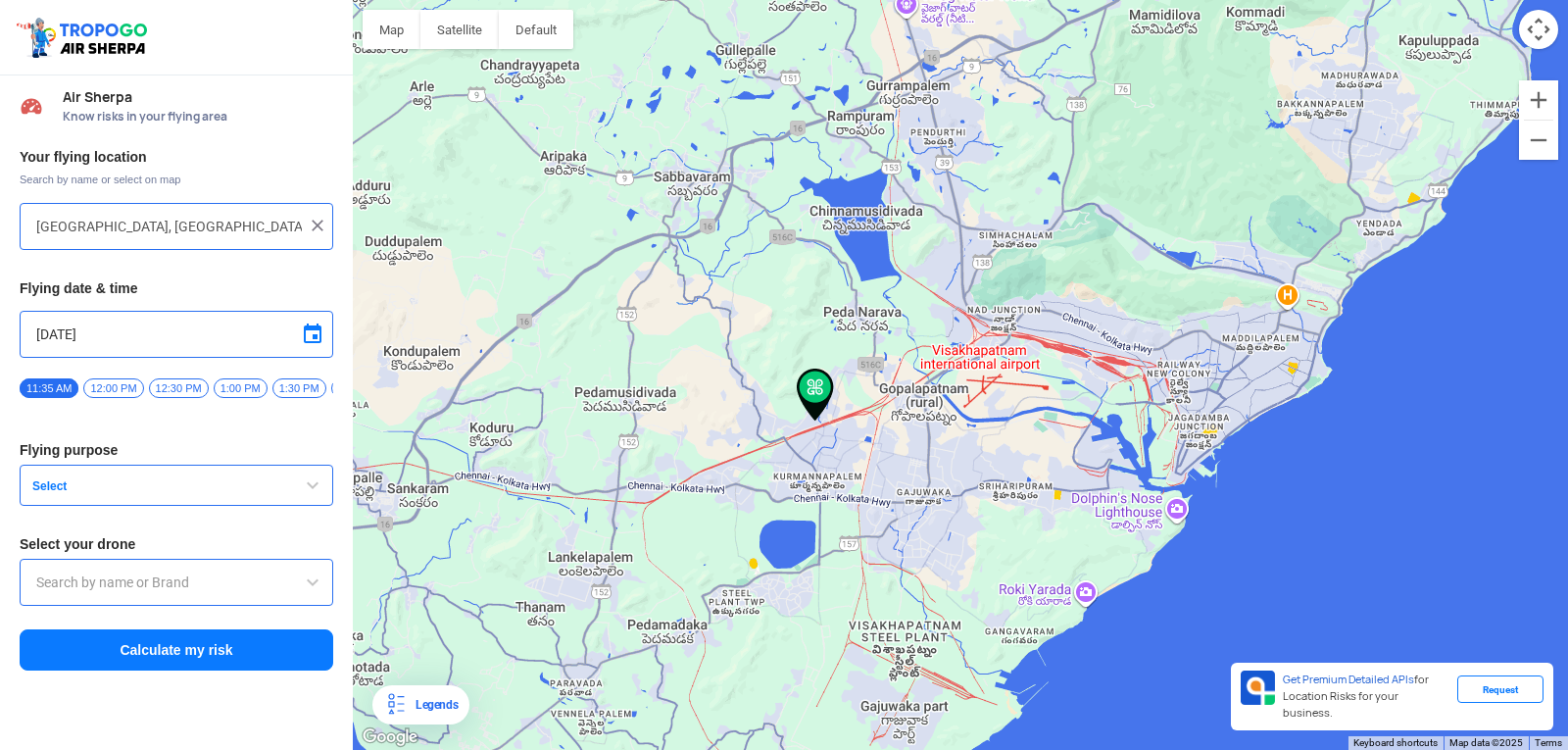
click at [988, 176] on div at bounding box center [960, 375] width 1215 height 750
click at [937, 360] on div at bounding box center [960, 375] width 1215 height 750
click at [931, 395] on div at bounding box center [960, 375] width 1215 height 750
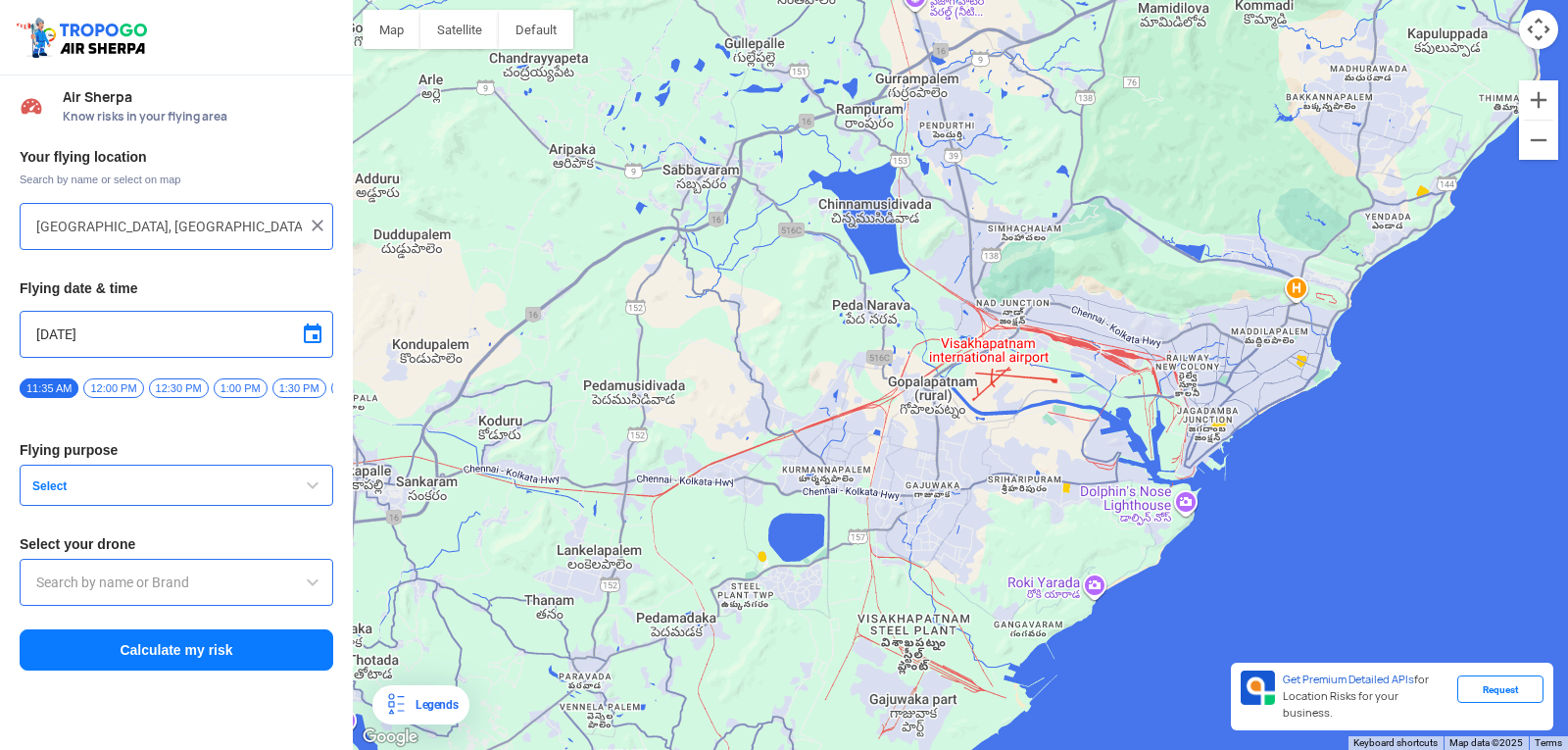
type input "[GEOGRAPHIC_DATA], [GEOGRAPHIC_DATA], [GEOGRAPHIC_DATA]"
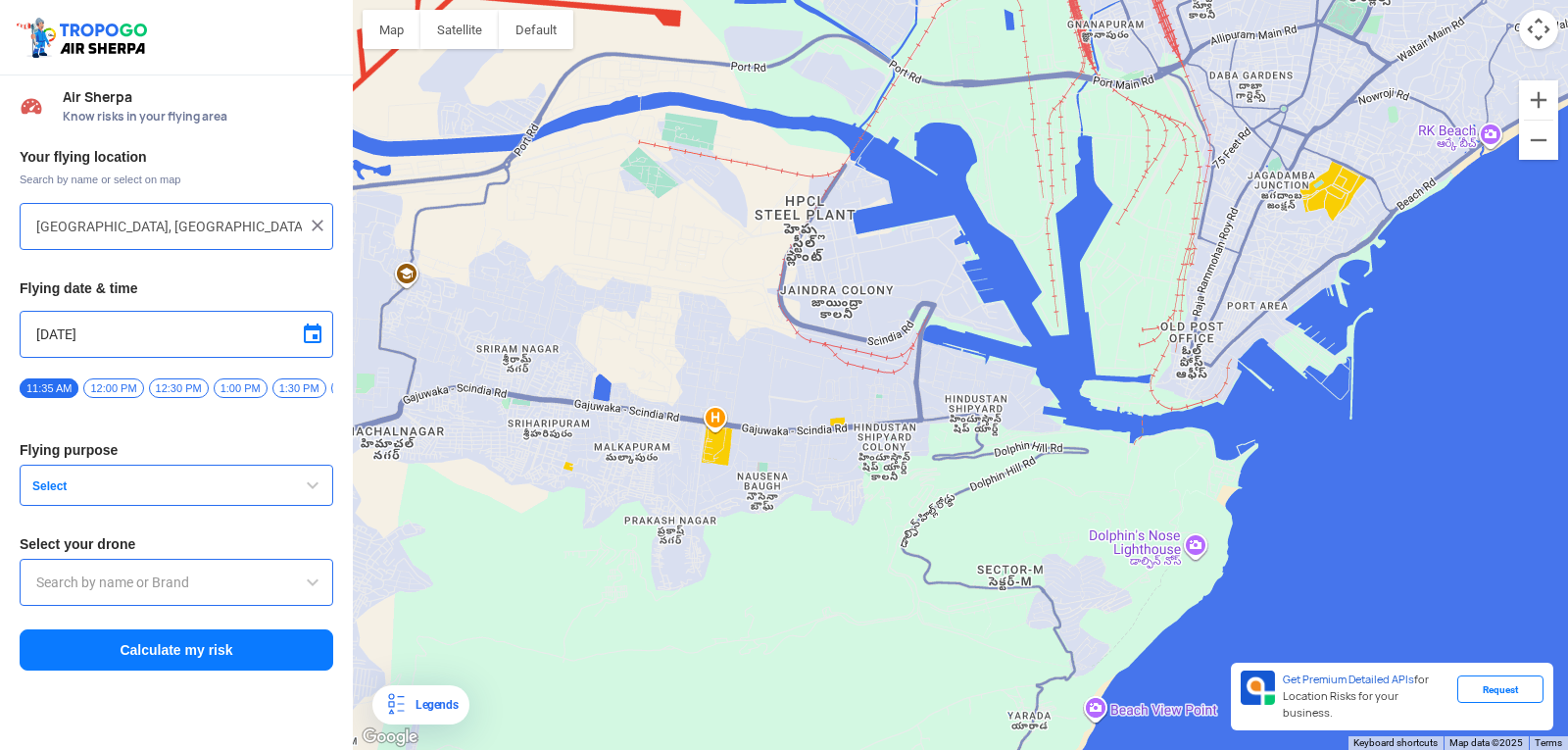
click at [312, 220] on img at bounding box center [317, 226] width 20 height 20
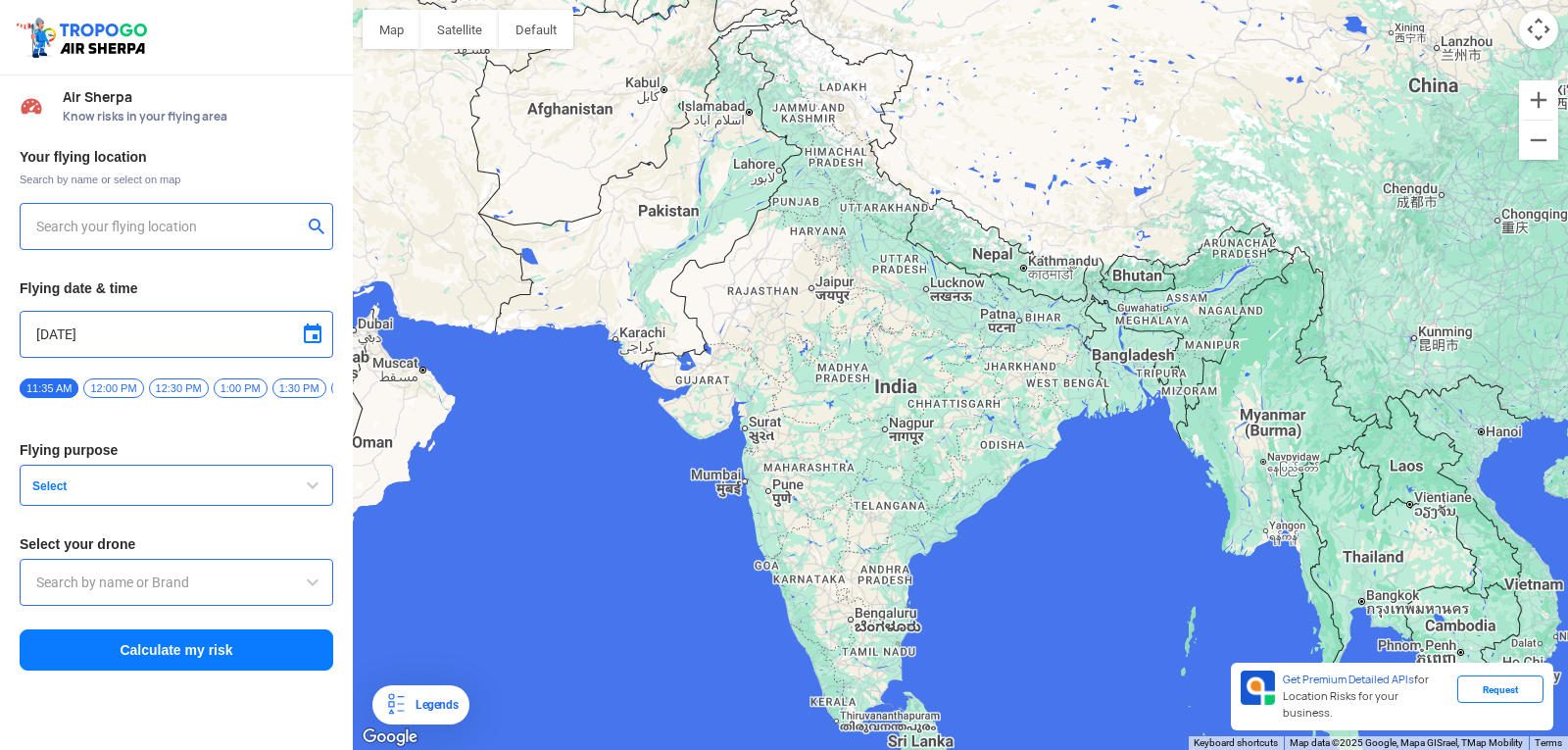
click at [233, 213] on div at bounding box center [176, 227] width 313 height 47
click at [233, 214] on div at bounding box center [176, 227] width 313 height 47
click at [149, 223] on input "text" at bounding box center [169, 227] width 266 height 24
click at [323, 223] on button "submit" at bounding box center [320, 229] width 24 height 20
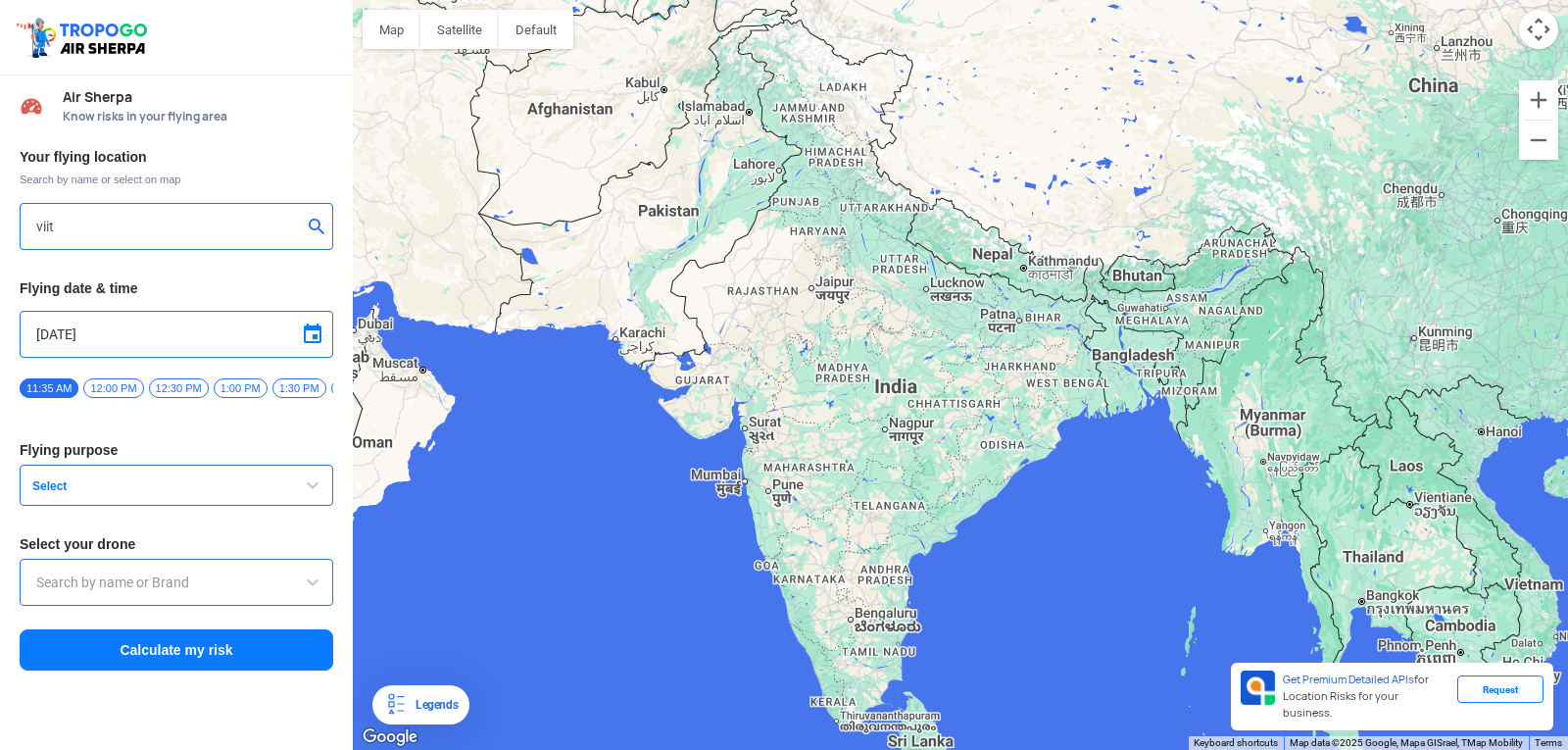
click at [315, 219] on button "submit" at bounding box center [320, 229] width 24 height 20
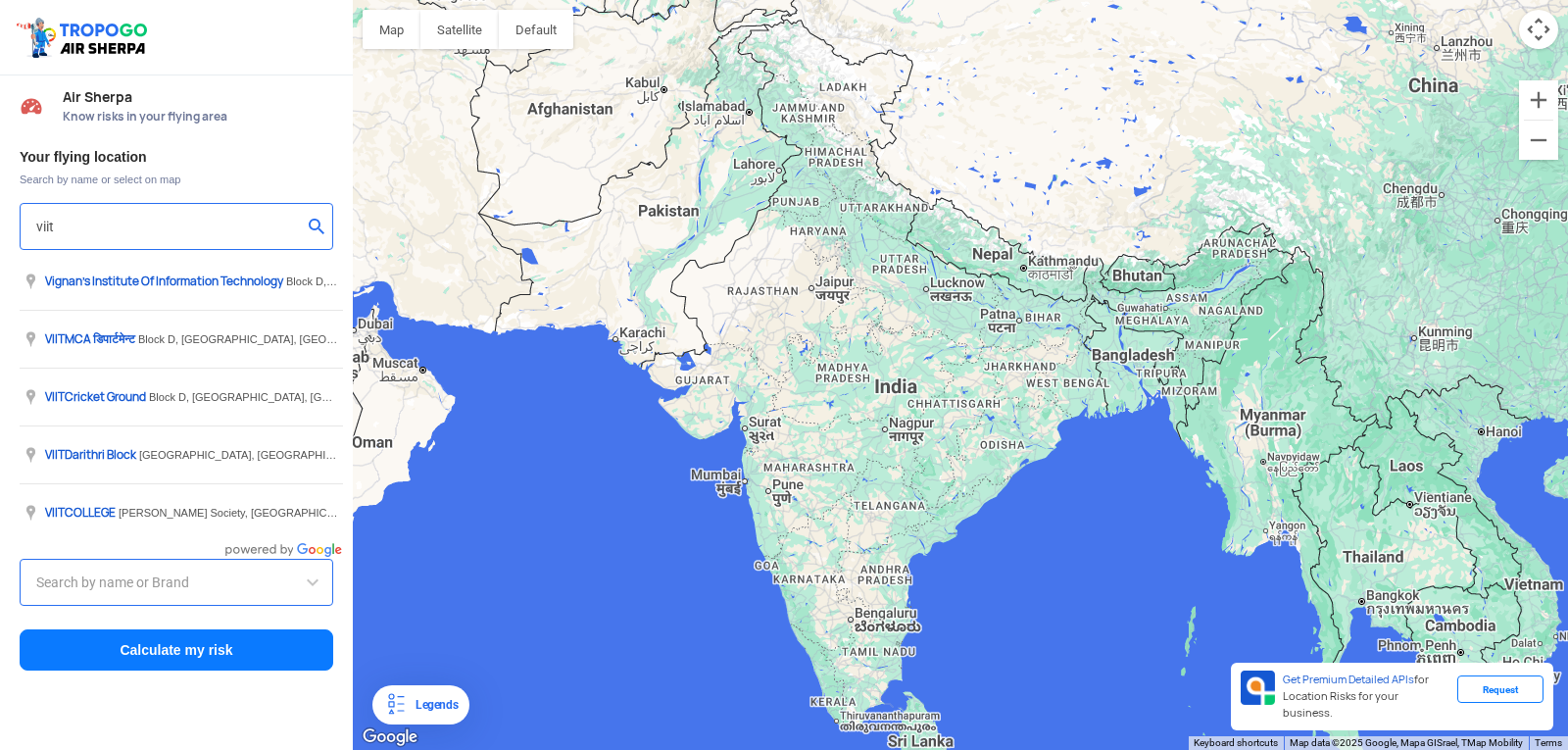
click at [151, 227] on input "viit" at bounding box center [169, 227] width 266 height 24
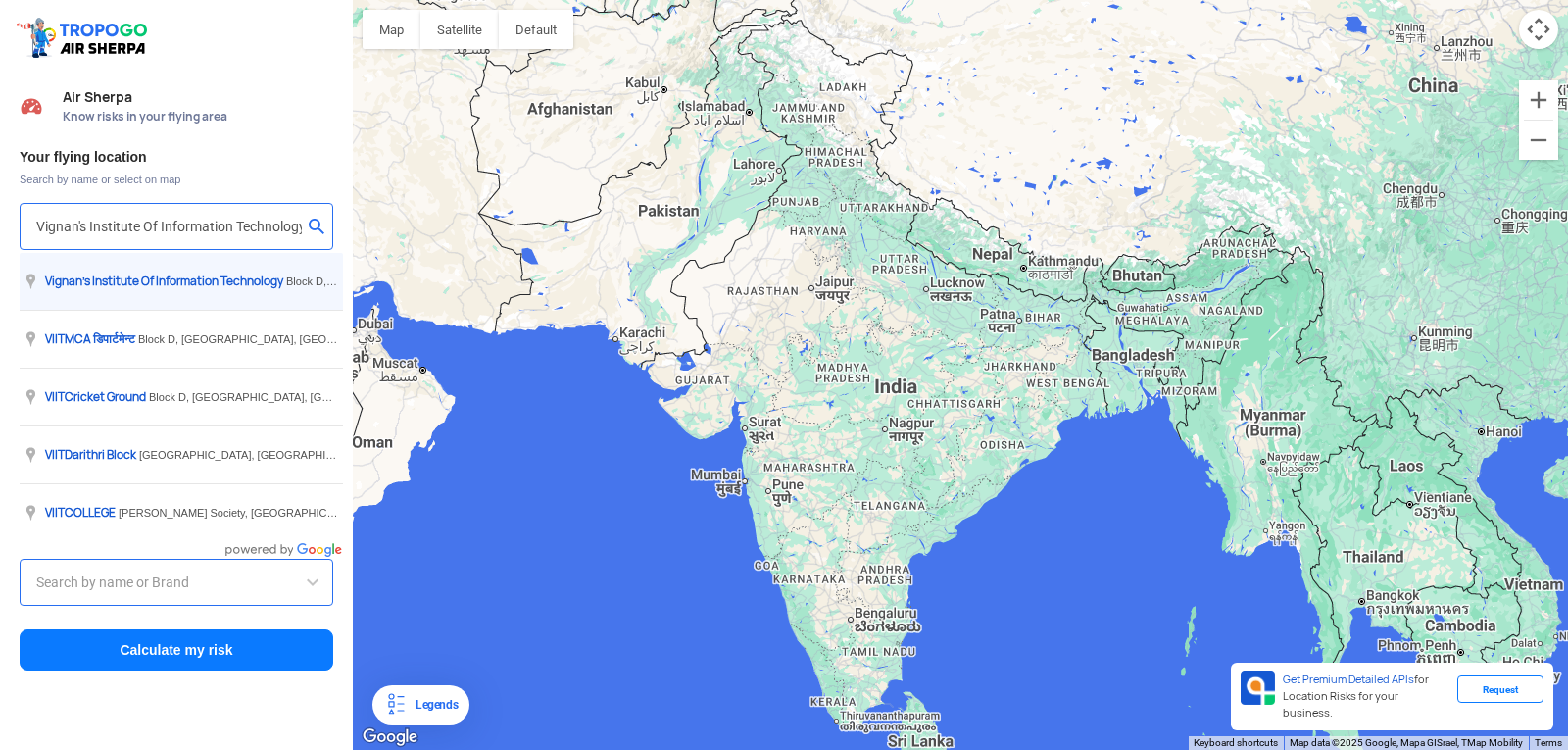
type input "[GEOGRAPHIC_DATA], [GEOGRAPHIC_DATA] 530049, [GEOGRAPHIC_DATA]"
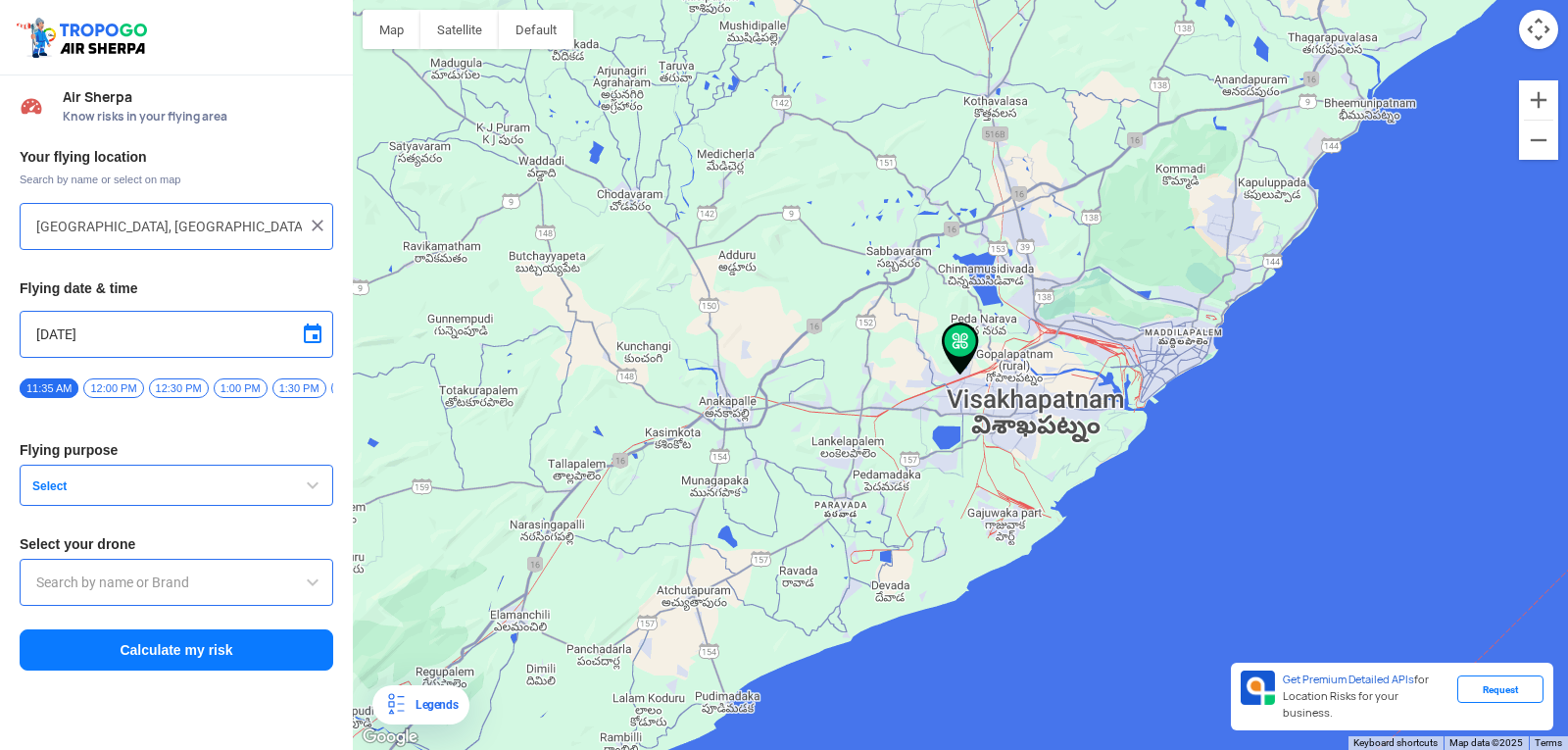
click at [129, 487] on span "Select" at bounding box center [147, 487] width 245 height 16
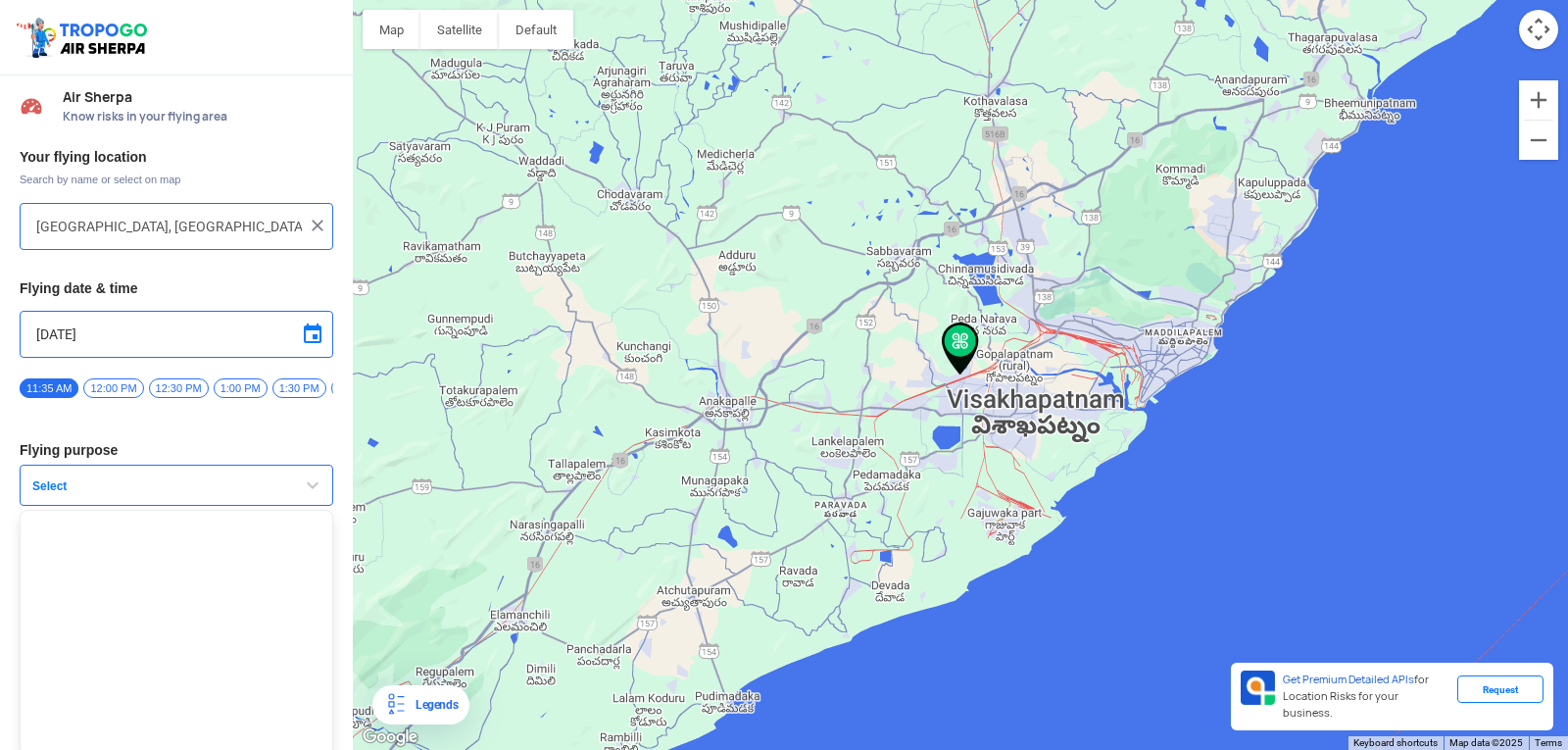
click at [129, 487] on span "Select" at bounding box center [147, 487] width 245 height 16
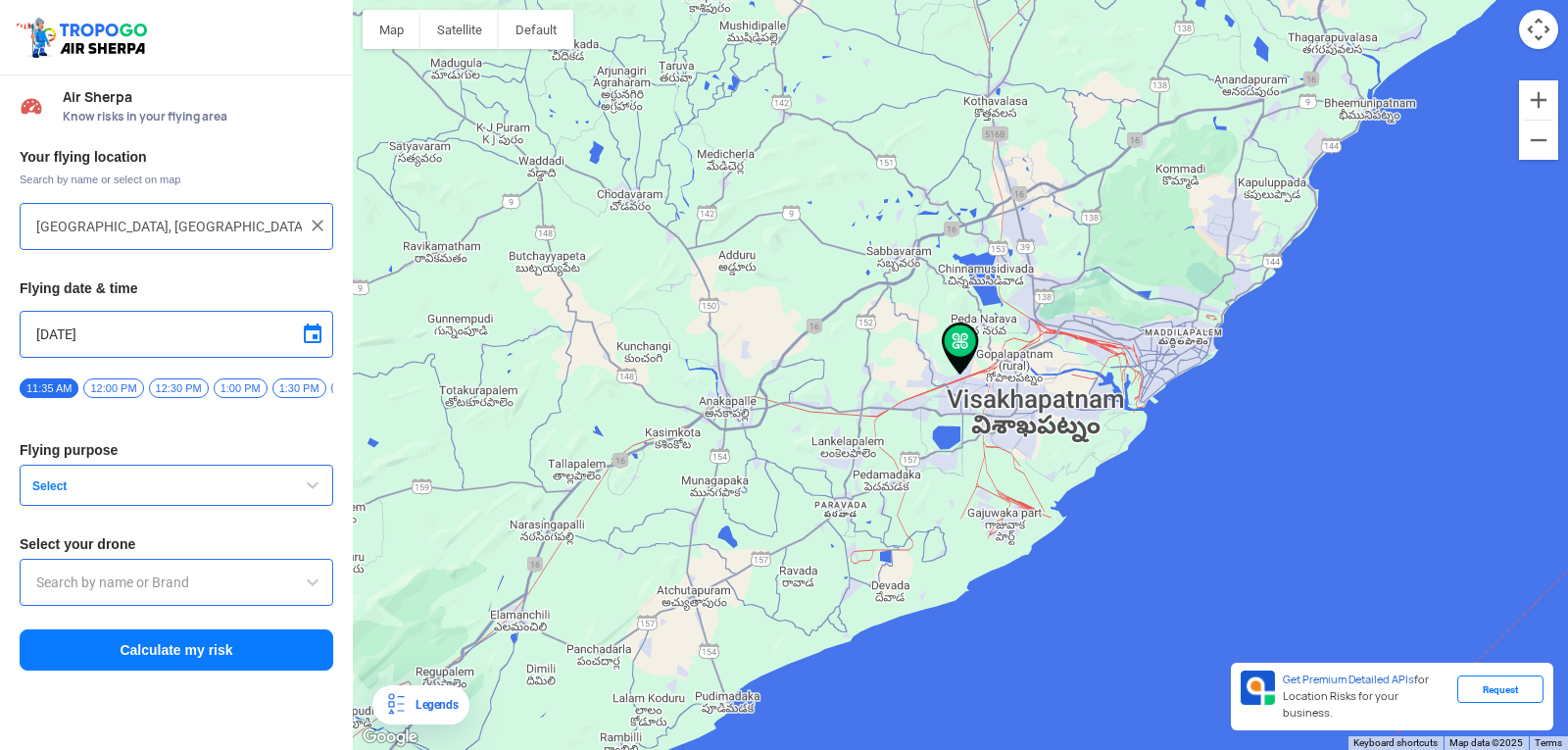
click at [129, 487] on span "Select" at bounding box center [147, 487] width 245 height 16
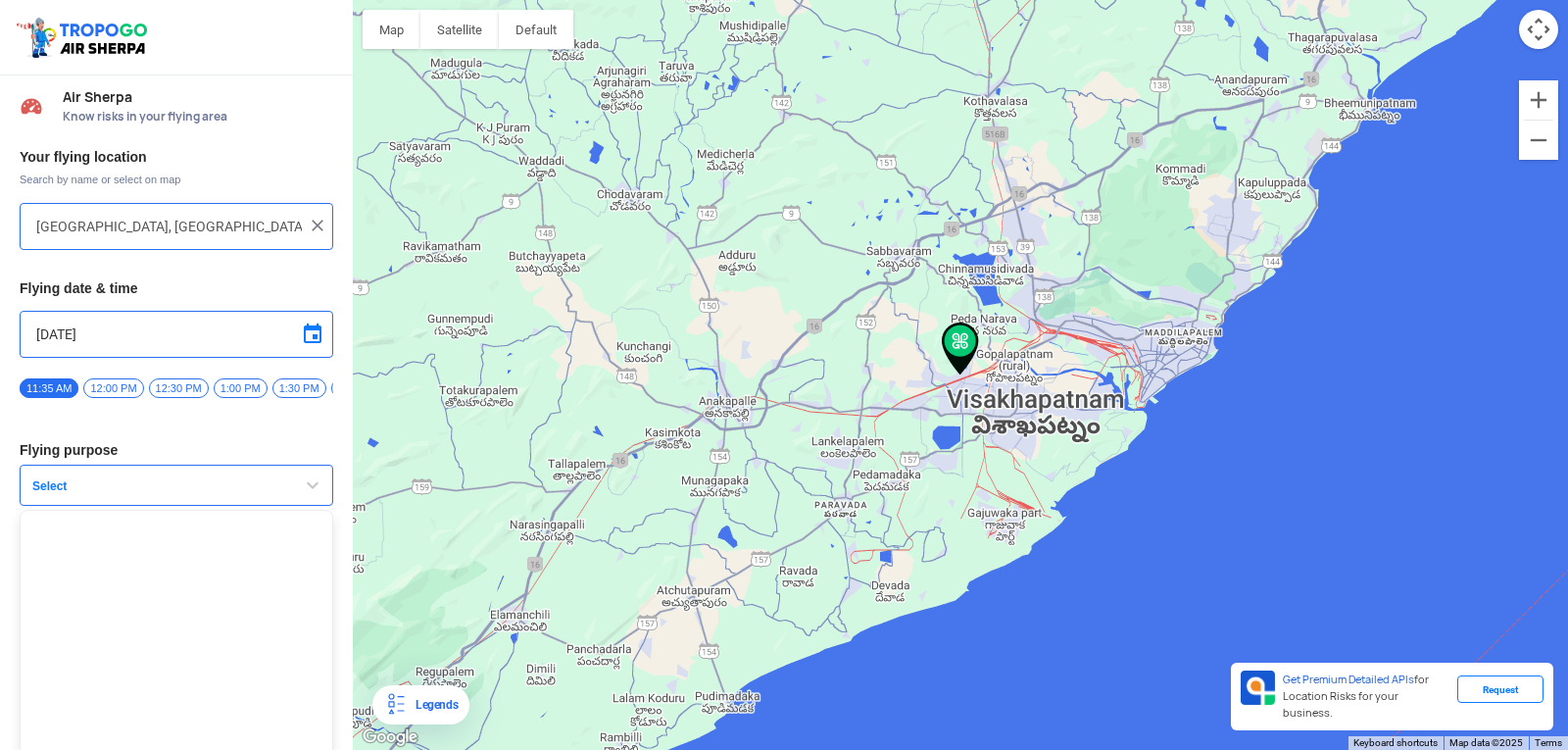
click at [129, 487] on span "Select" at bounding box center [147, 487] width 245 height 16
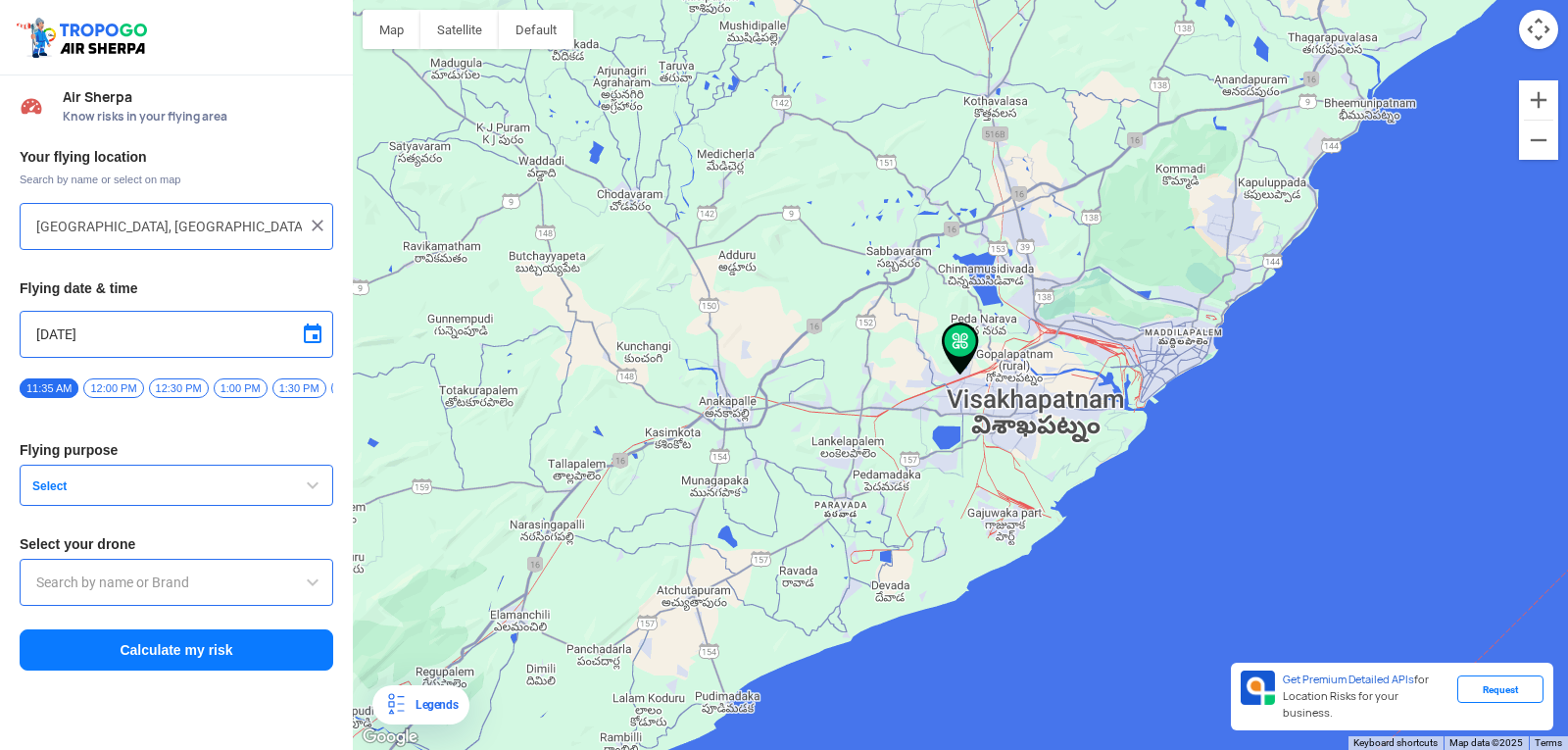
click at [169, 644] on button "Calculate my risk" at bounding box center [176, 650] width 313 height 41
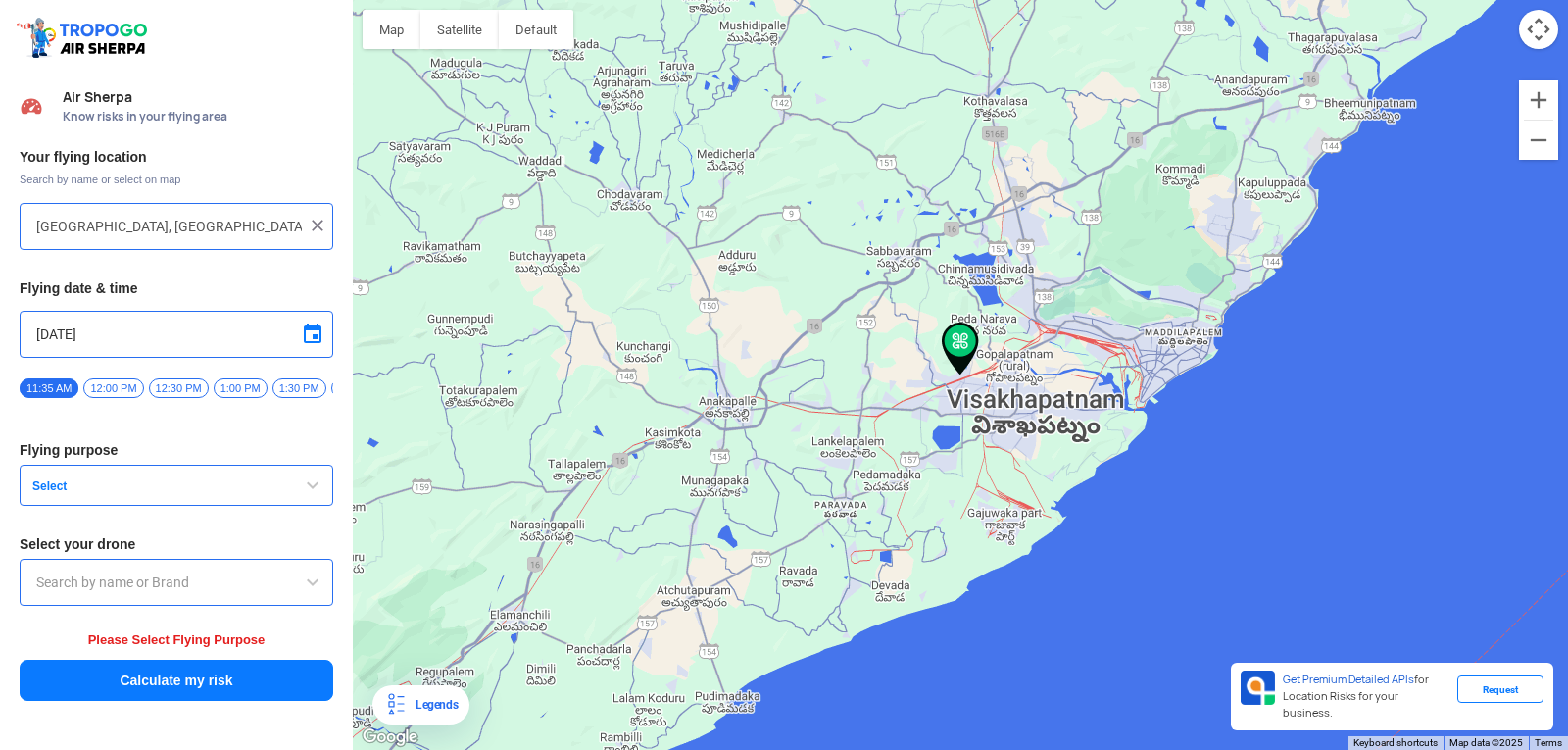
click at [244, 478] on button "Select" at bounding box center [176, 486] width 313 height 41
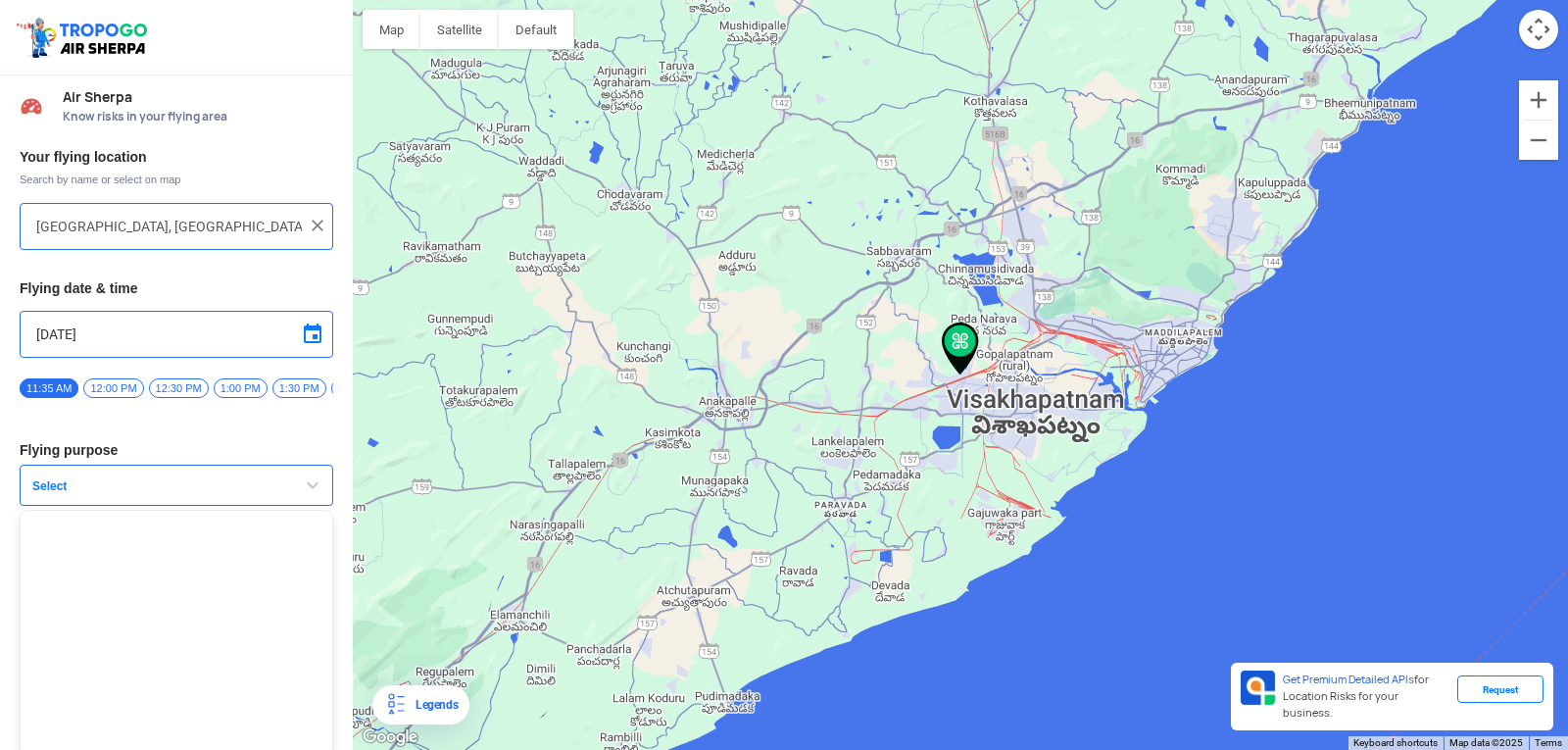
scroll to position [13, 0]
click at [200, 540] on ul at bounding box center [176, 627] width 313 height 245
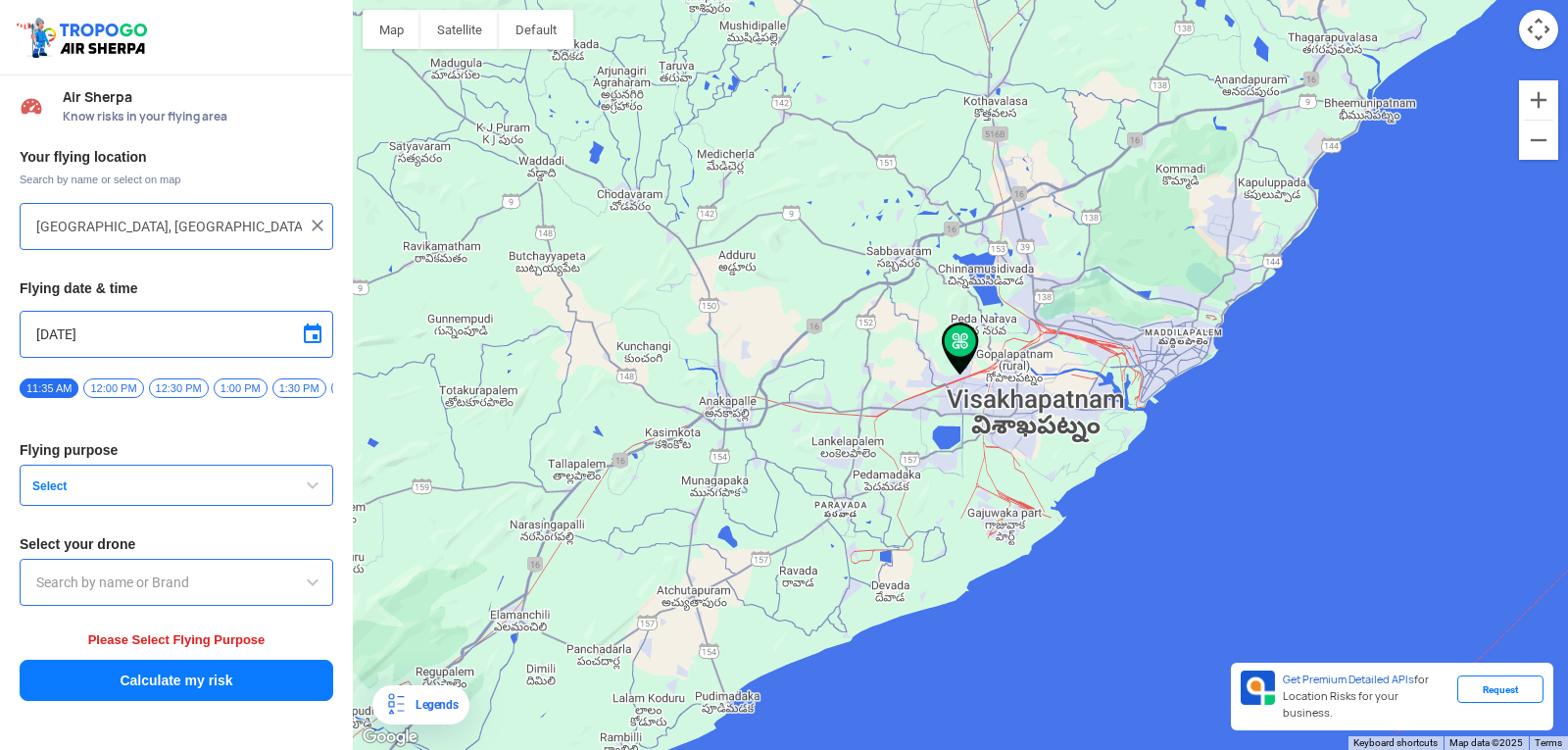
click at [195, 591] on input "text" at bounding box center [176, 582] width 281 height 24
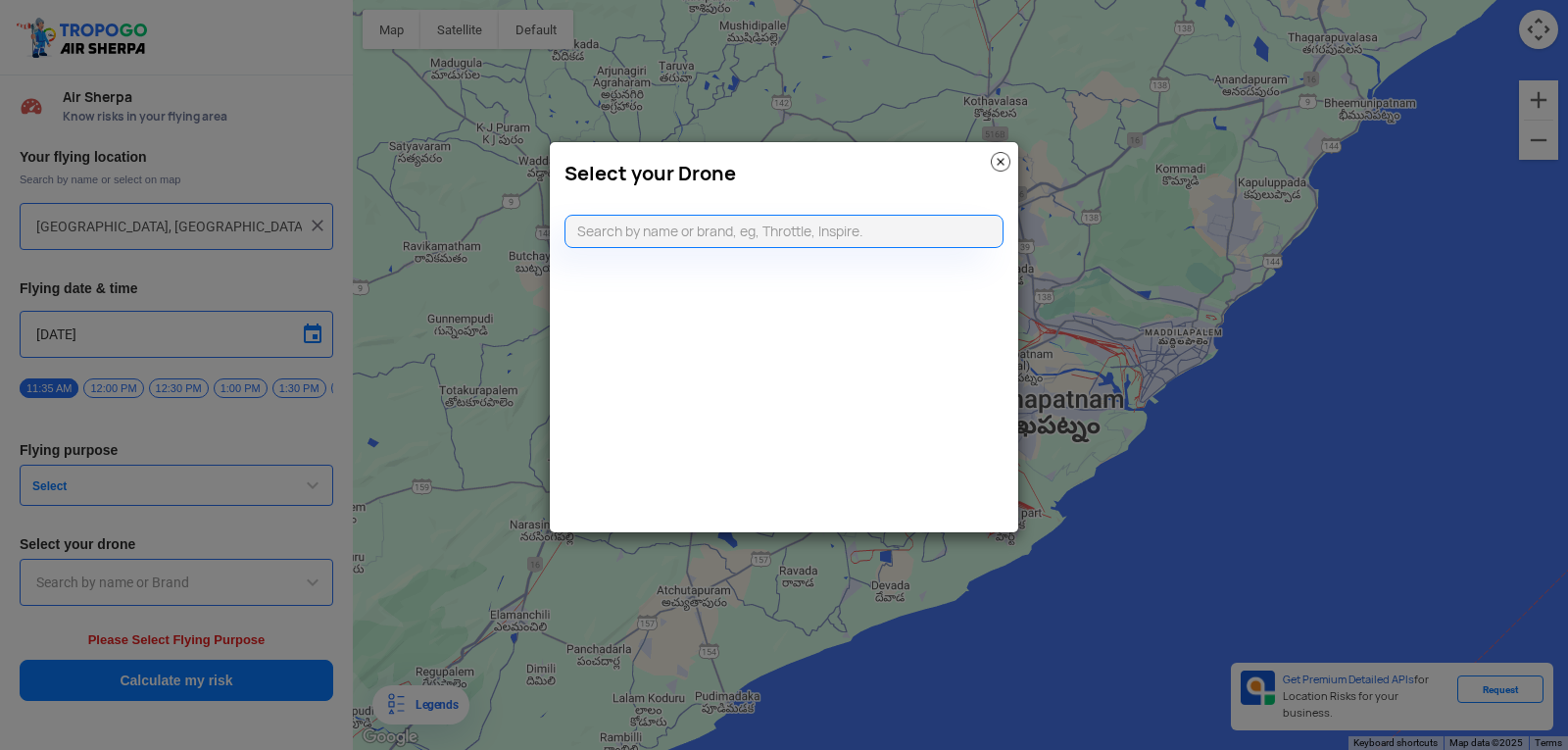
click at [1009, 162] on img at bounding box center [1001, 162] width 20 height 20
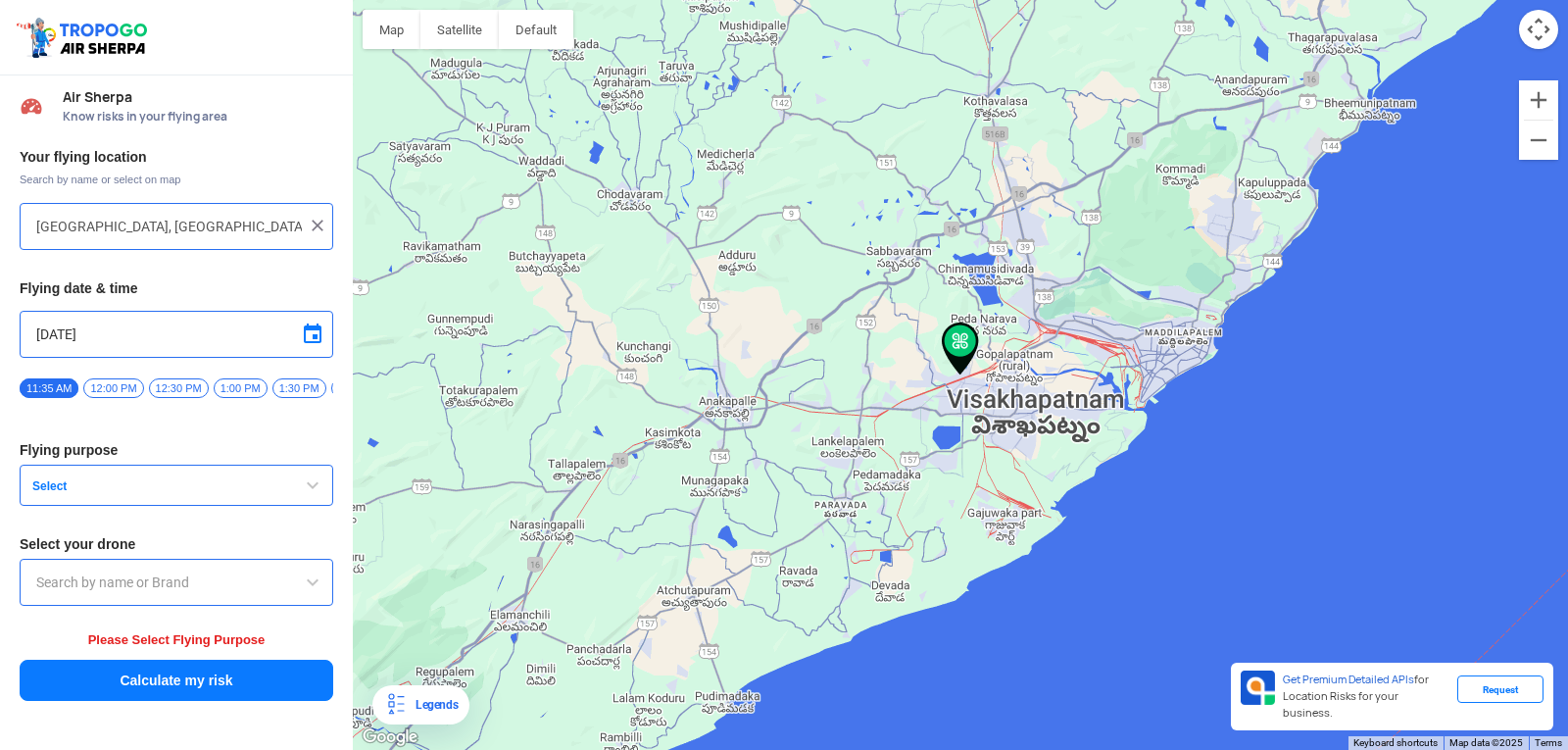
click at [109, 383] on span "12:00 PM" at bounding box center [113, 388] width 60 height 20
click at [111, 494] on span "Select" at bounding box center [147, 487] width 245 height 16
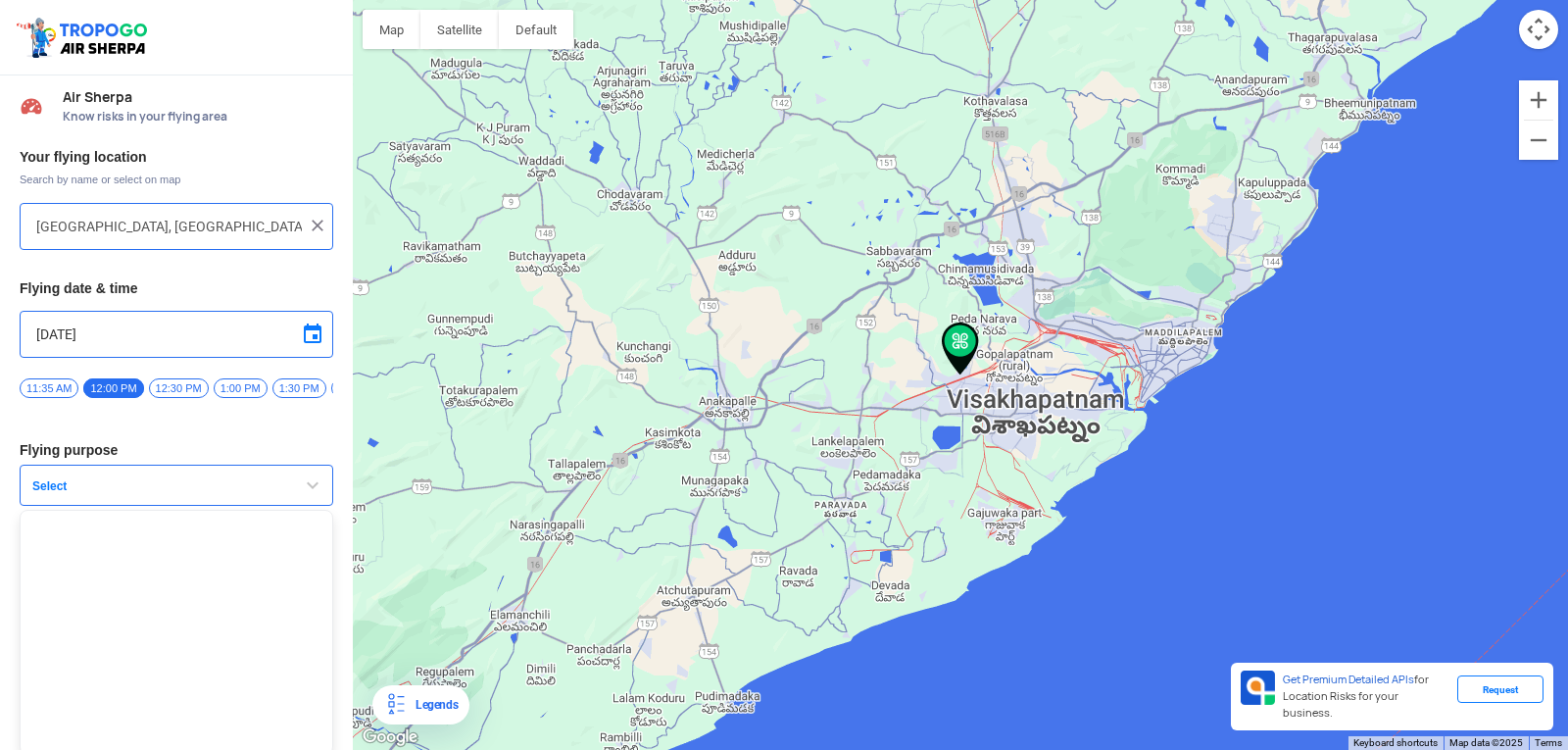
click at [111, 494] on span "Select" at bounding box center [147, 487] width 245 height 16
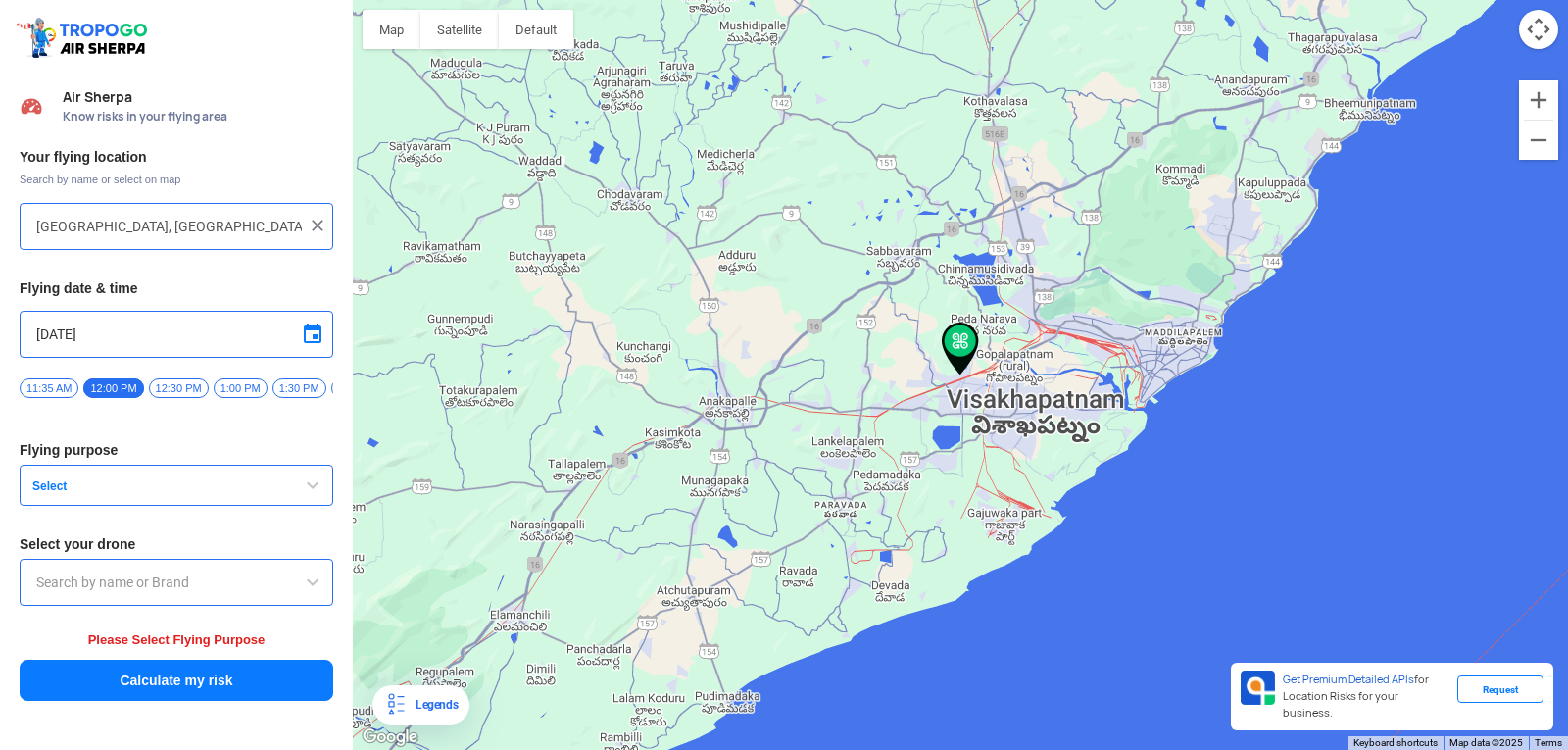
click at [221, 388] on span "1:00 PM" at bounding box center [240, 388] width 54 height 20
click at [202, 482] on button "Select" at bounding box center [176, 486] width 313 height 41
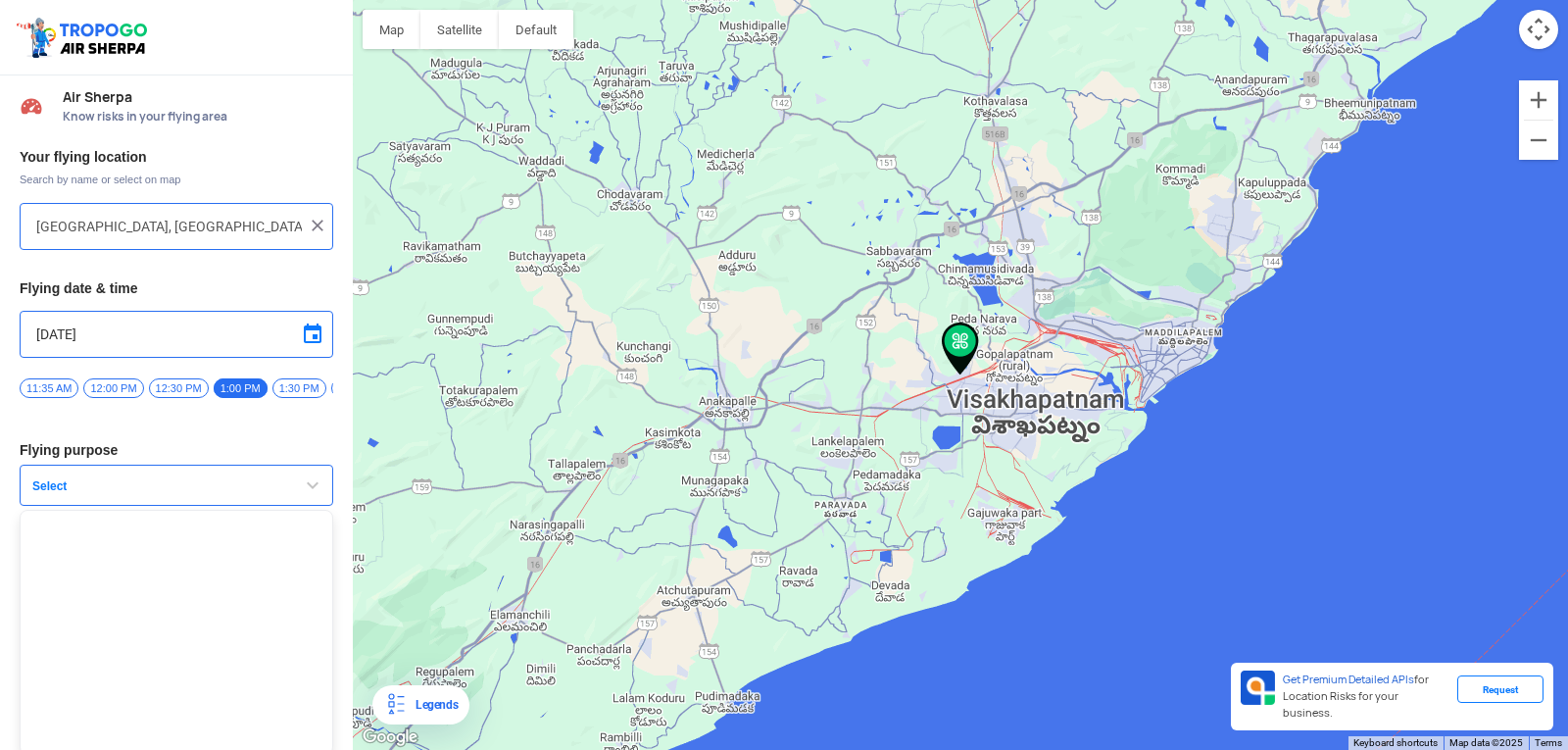
click at [205, 481] on button "Select" at bounding box center [176, 486] width 313 height 41
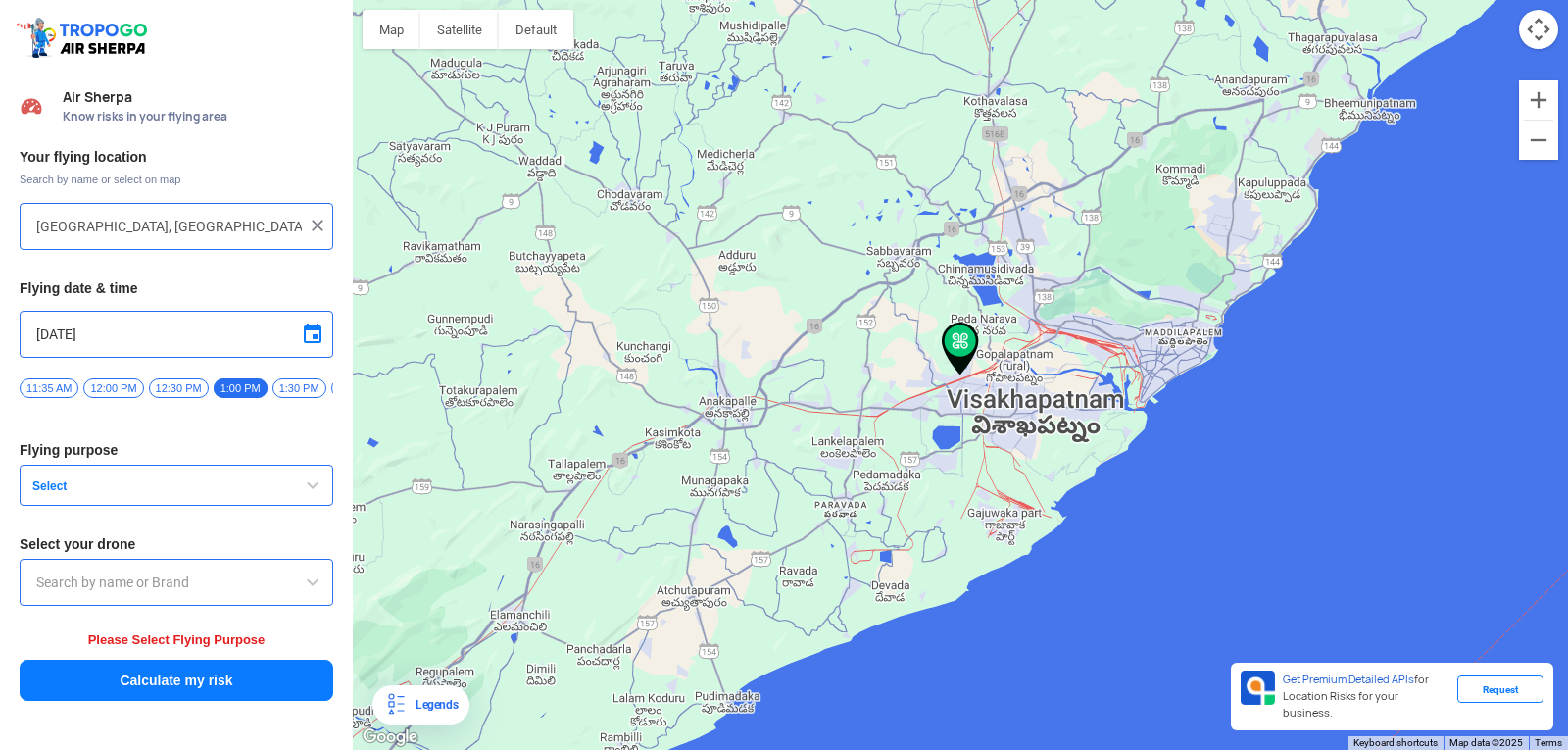
click at [109, 381] on span "12:00 PM" at bounding box center [113, 388] width 60 height 20
